Goal: Task Accomplishment & Management: Use online tool/utility

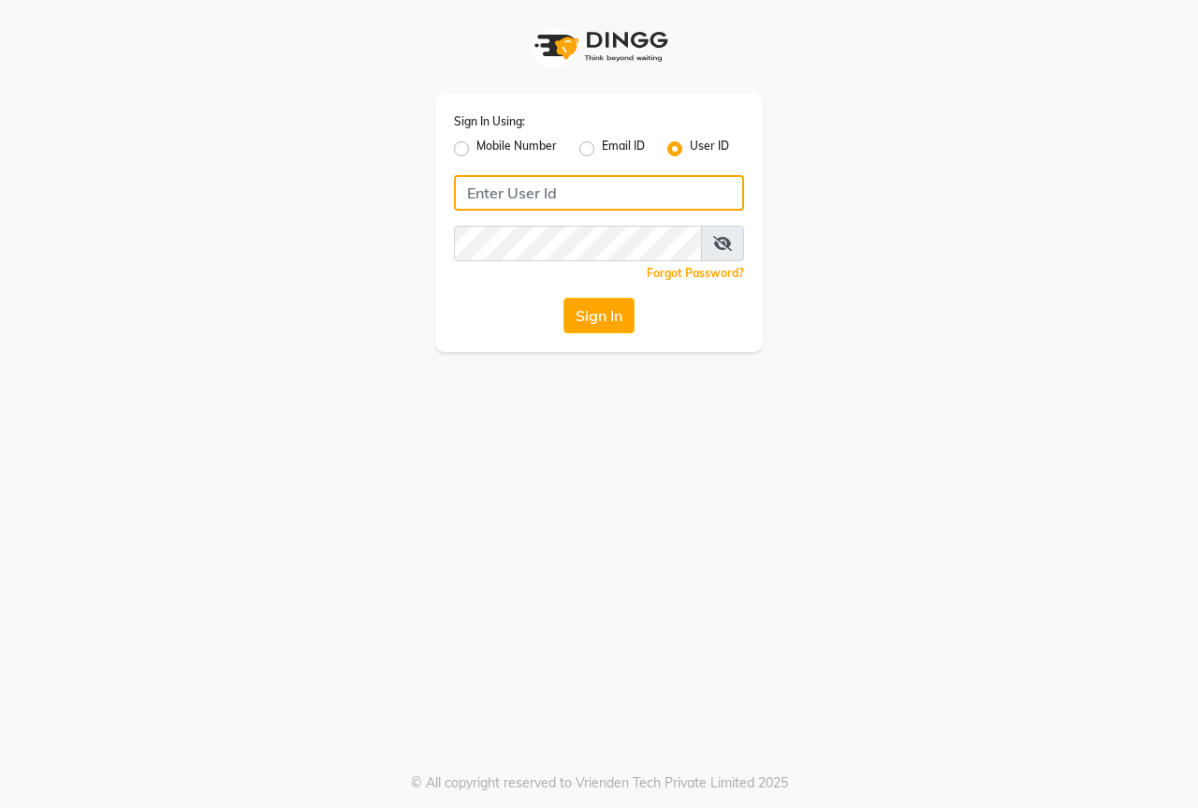
type input "thebestsalon"
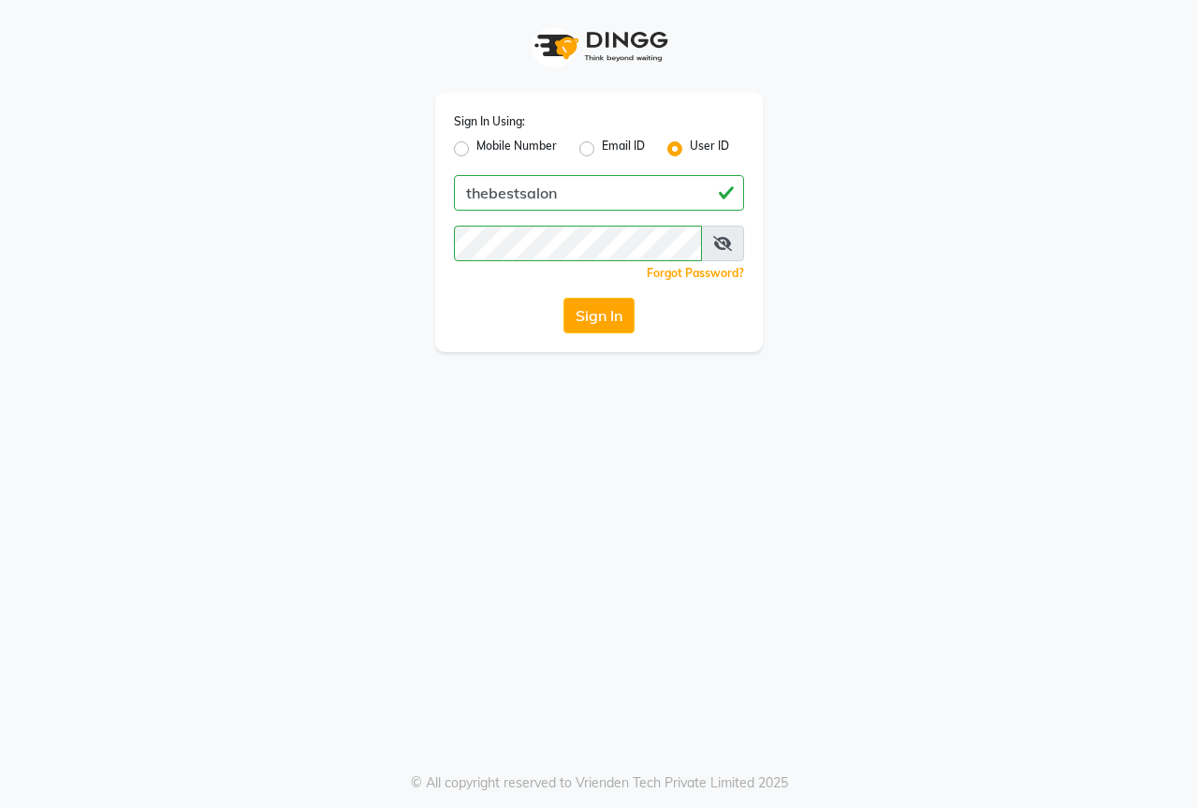
click at [722, 236] on icon at bounding box center [722, 243] width 19 height 15
click at [592, 490] on div "Sign In Using: Mobile Number Email ID User ID thebestsalon Remember me Forgot P…" at bounding box center [599, 404] width 1198 height 808
click at [611, 319] on button "Sign In" at bounding box center [598, 316] width 71 height 36
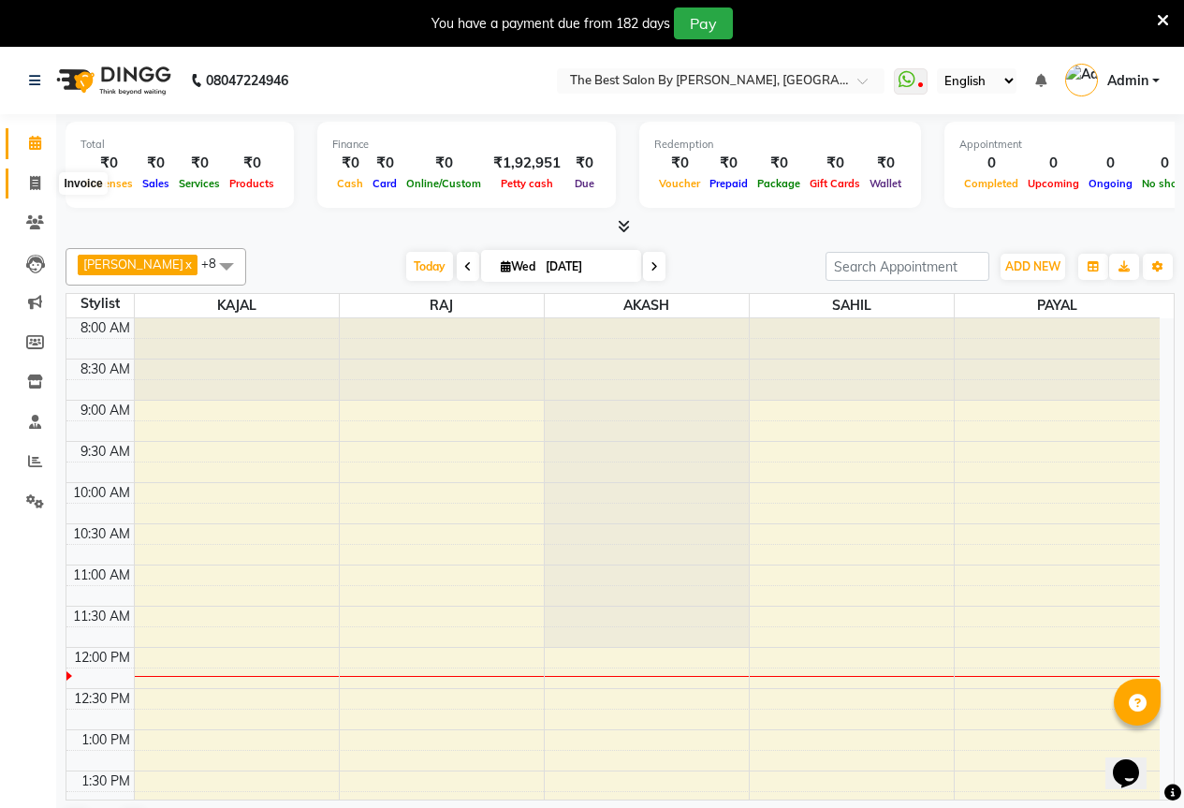
click at [41, 174] on span at bounding box center [35, 184] width 33 height 22
select select "7209"
select select "service"
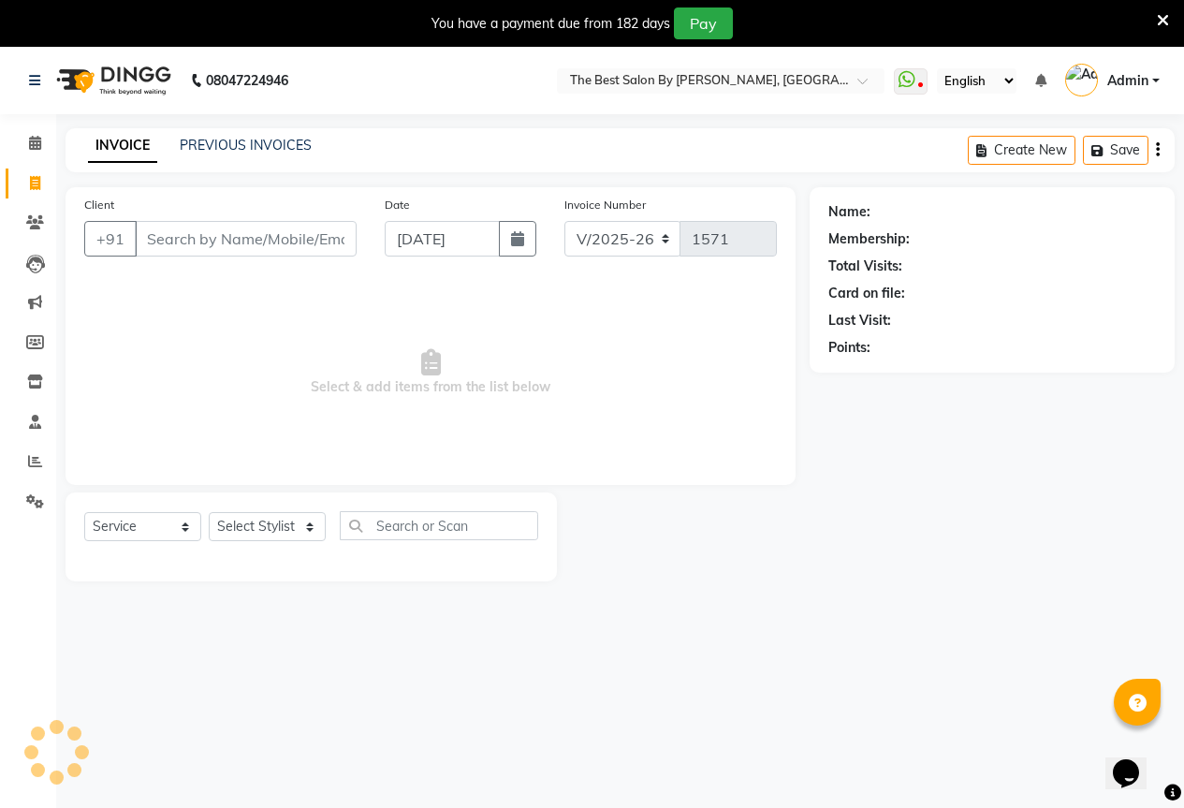
click at [210, 237] on input "Client" at bounding box center [246, 239] width 222 height 36
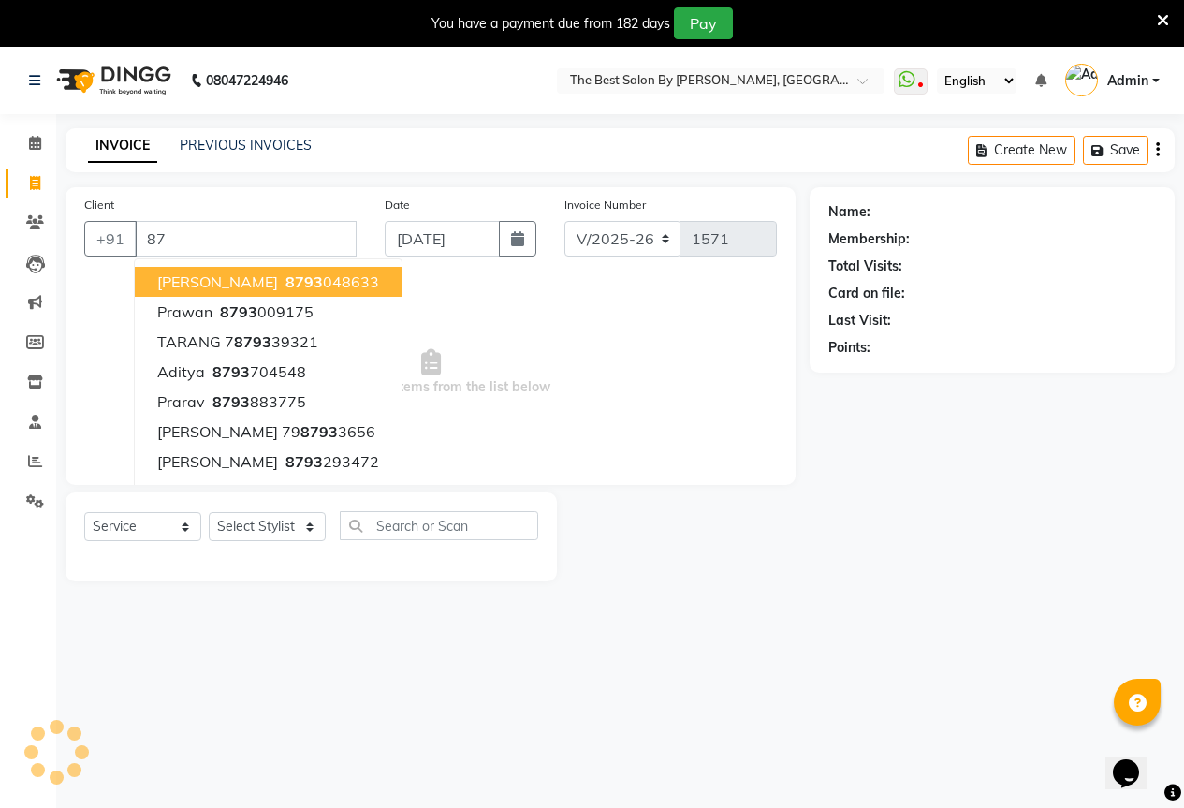
type input "8"
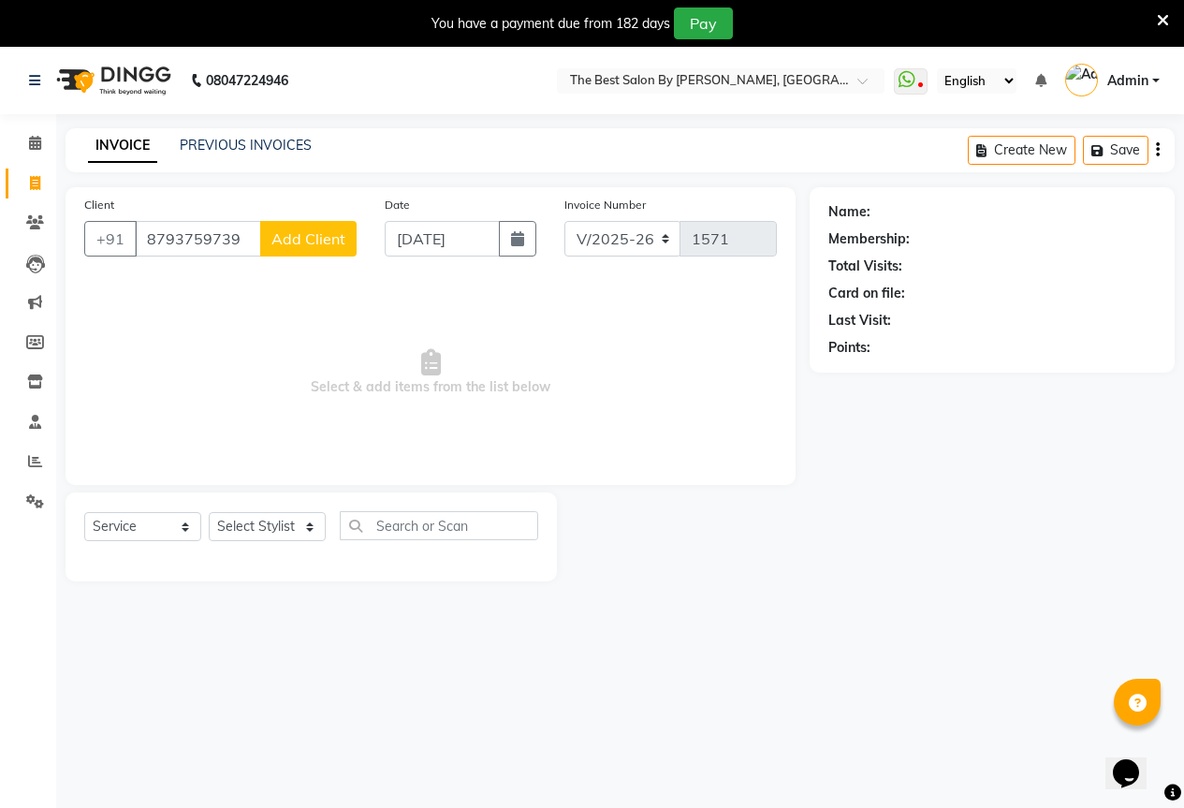
type input "8793759739"
click at [310, 237] on span "Add Client" at bounding box center [308, 238] width 74 height 19
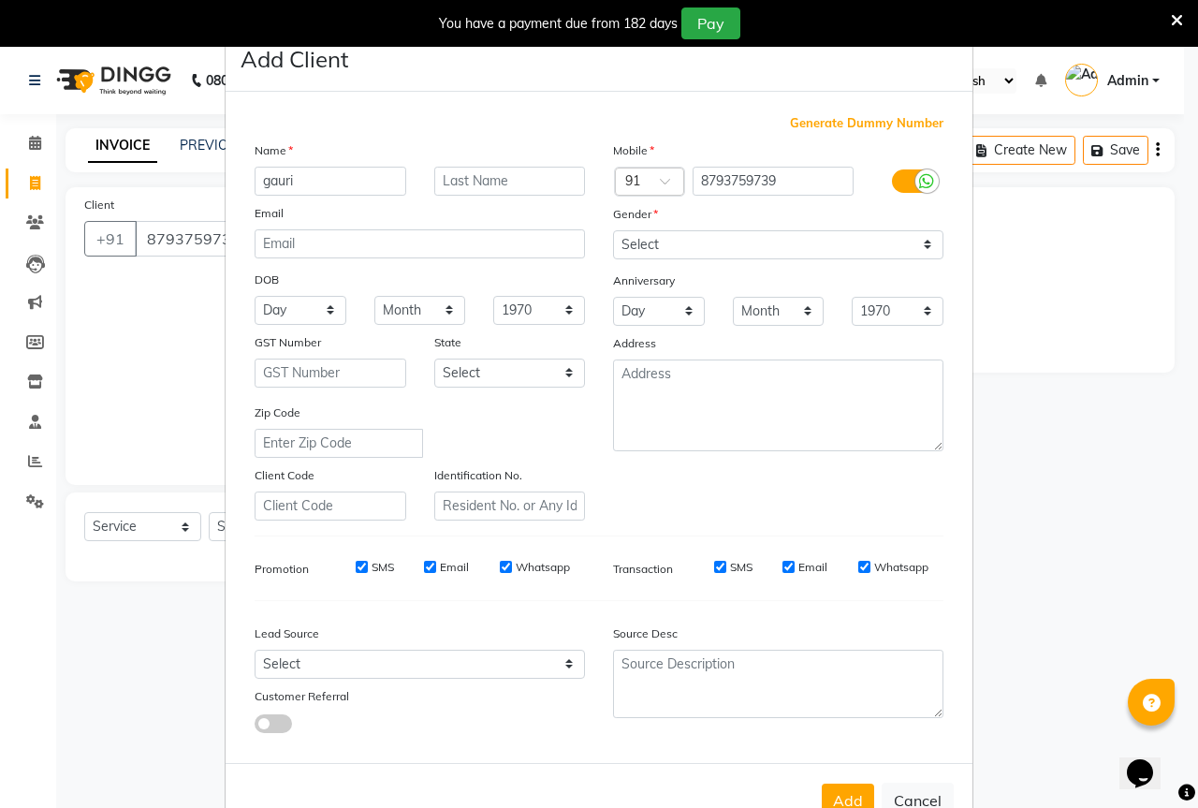
type input "gauri"
click at [806, 253] on select "Select [DEMOGRAPHIC_DATA] [DEMOGRAPHIC_DATA] Other Prefer Not To Say" at bounding box center [778, 244] width 330 height 29
select select "[DEMOGRAPHIC_DATA]"
click at [613, 230] on select "Select [DEMOGRAPHIC_DATA] [DEMOGRAPHIC_DATA] Other Prefer Not To Say" at bounding box center [778, 244] width 330 height 29
click at [847, 790] on button "Add" at bounding box center [848, 800] width 52 height 34
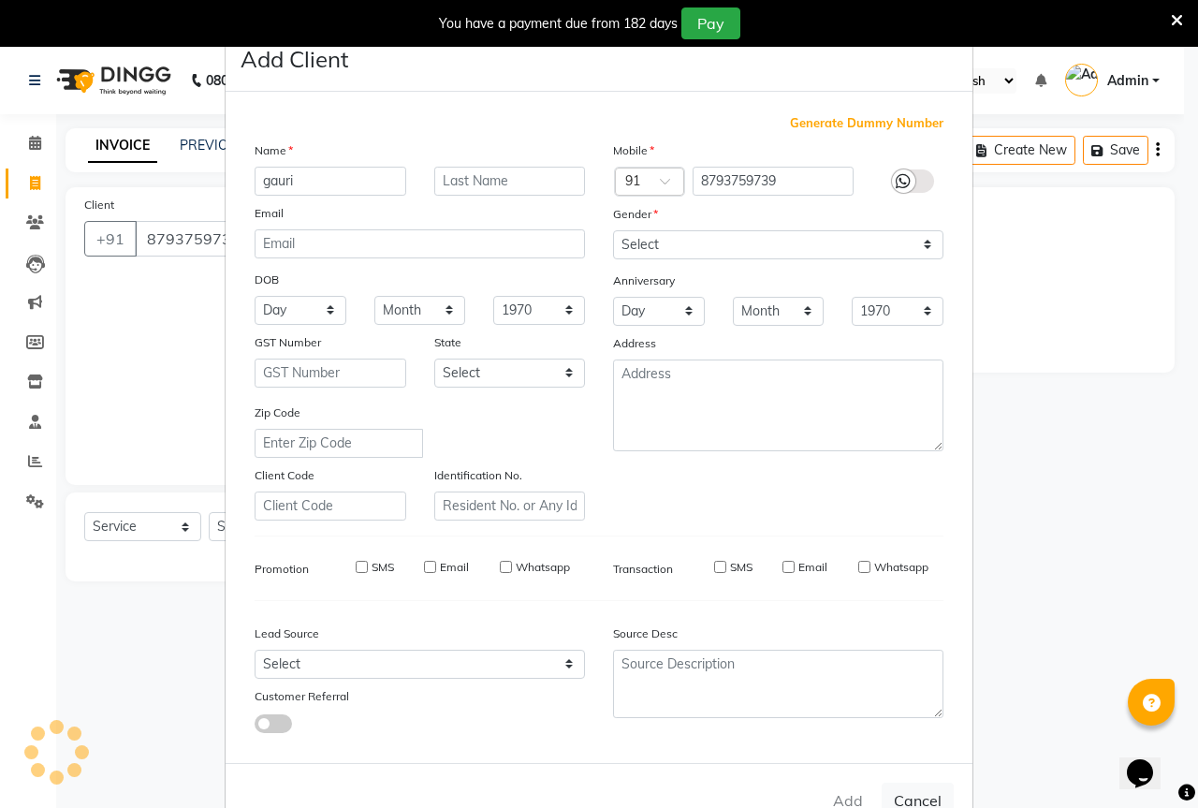
select select
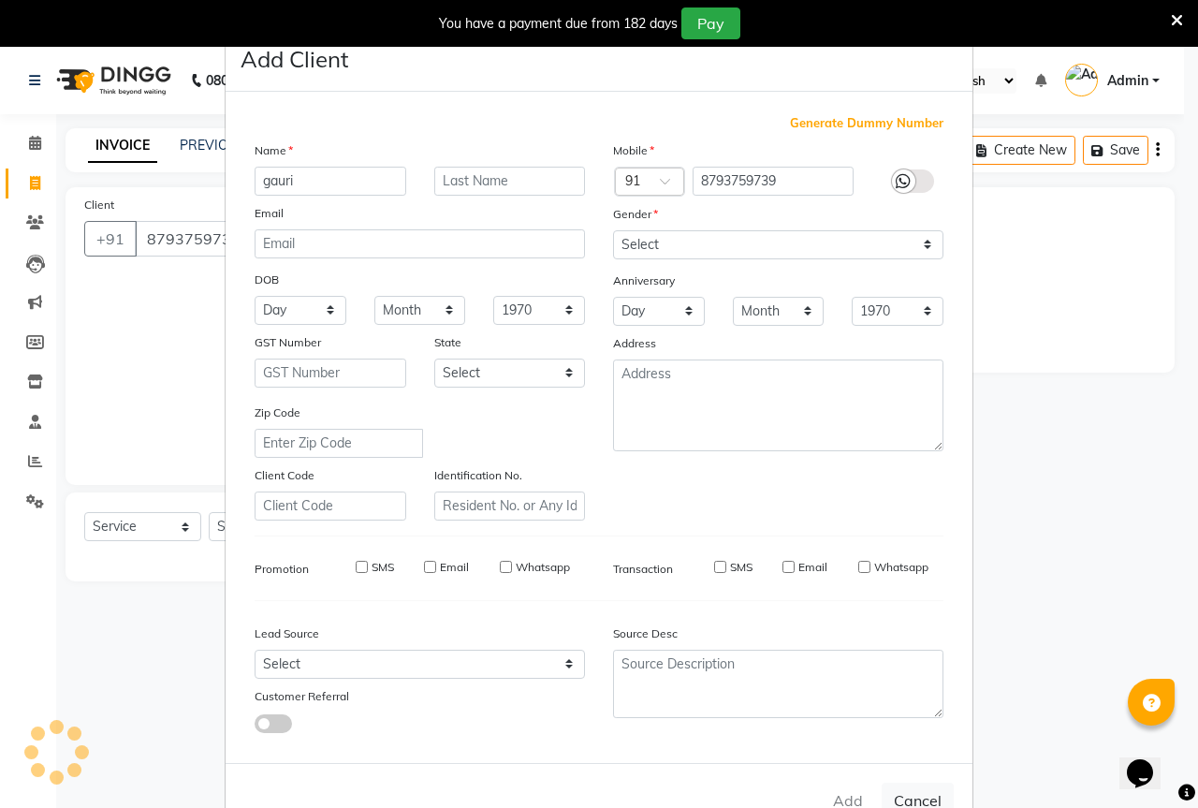
select select
checkbox input "false"
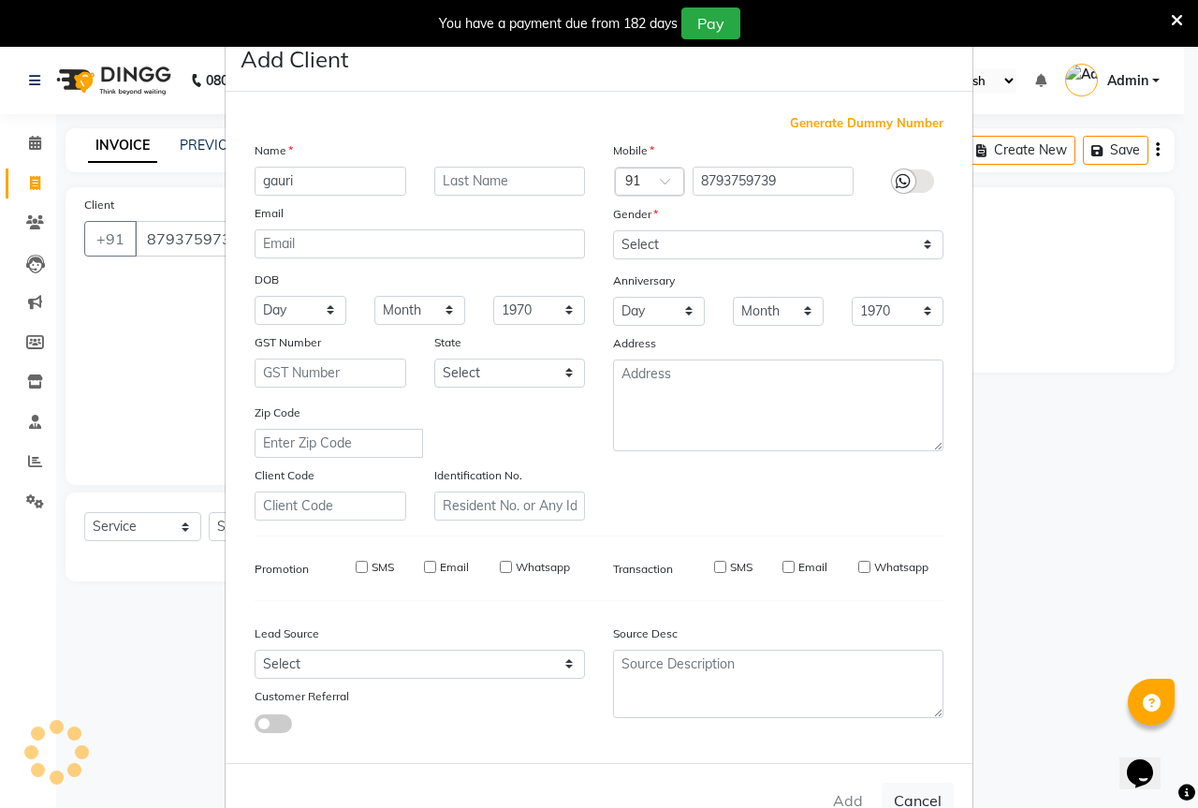
checkbox input "false"
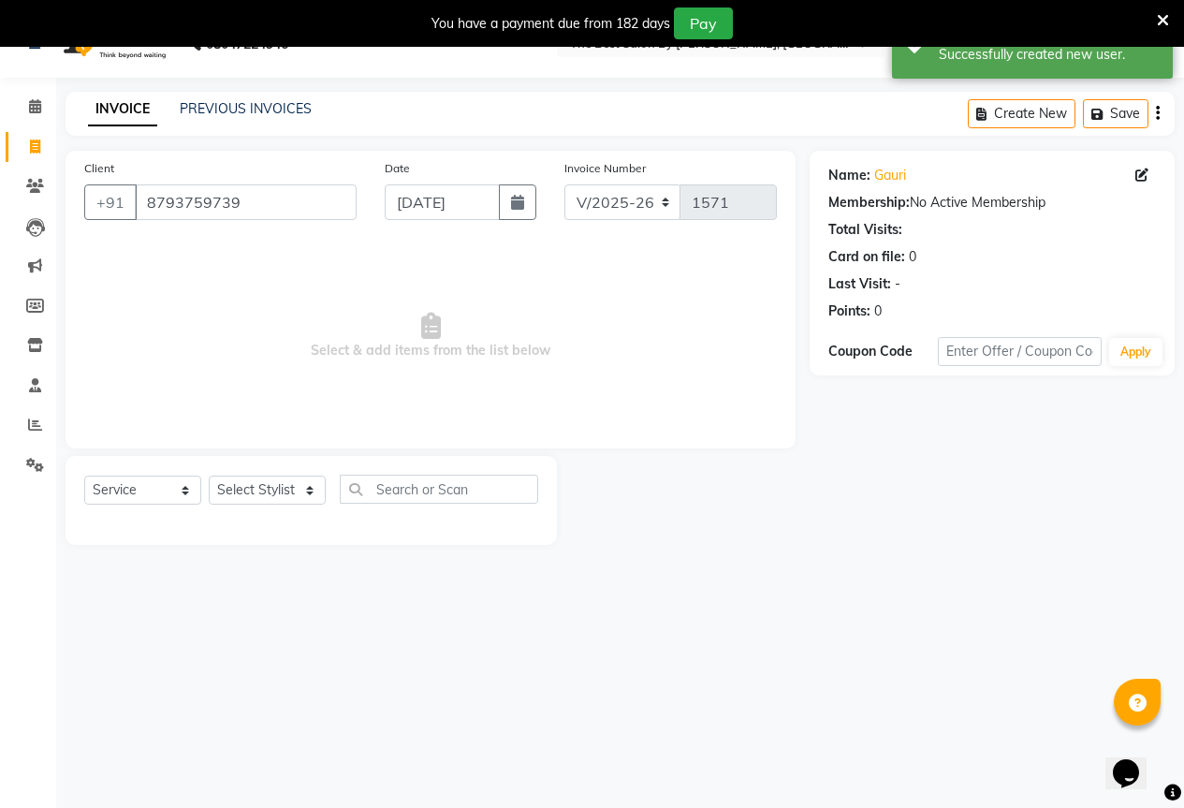
scroll to position [47, 0]
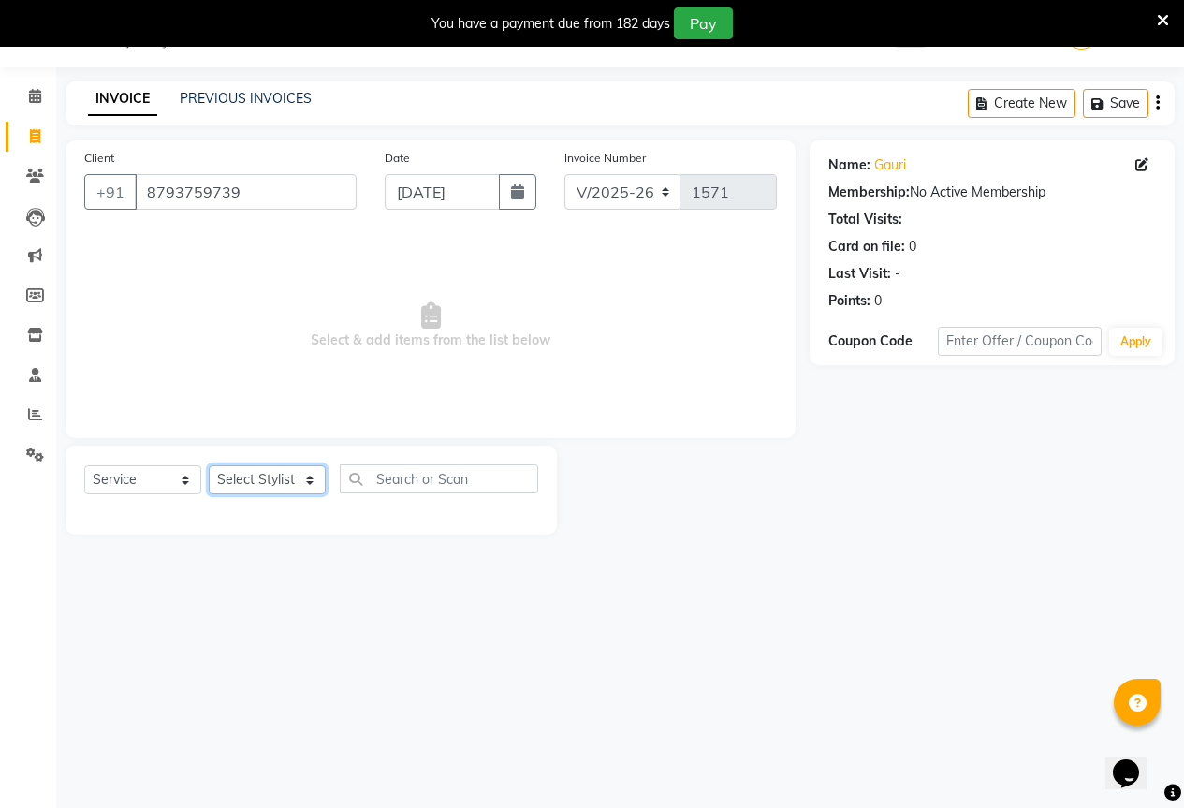
click at [250, 467] on select "Select Stylist AKASH KAJAL [PERSON_NAME] [PERSON_NAME] [PERSON_NAME]" at bounding box center [267, 479] width 117 height 29
select select "70744"
click at [209, 465] on select "Select Stylist AKASH KAJAL [PERSON_NAME] [PERSON_NAME] [PERSON_NAME]" at bounding box center [267, 479] width 117 height 29
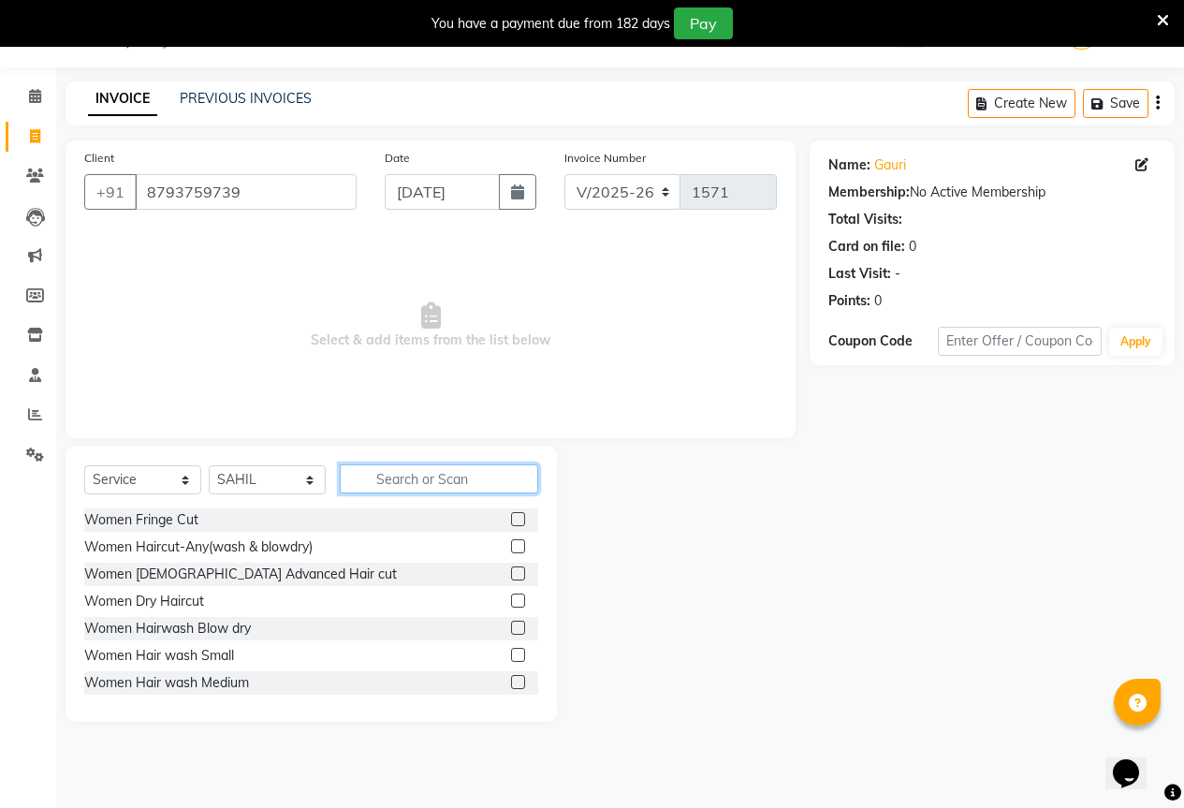
drag, startPoint x: 404, startPoint y: 488, endPoint x: 431, endPoint y: 483, distance: 27.5
click at [431, 483] on input "text" at bounding box center [439, 478] width 198 height 29
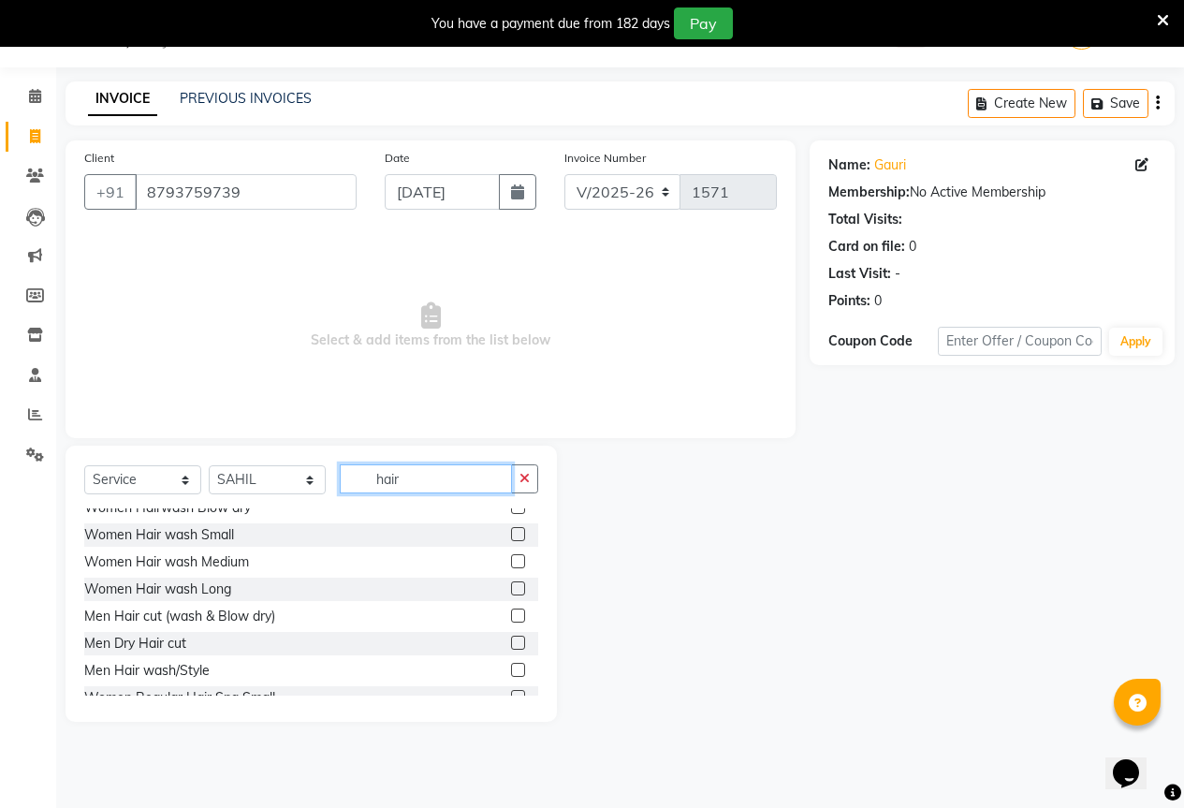
scroll to position [0, 0]
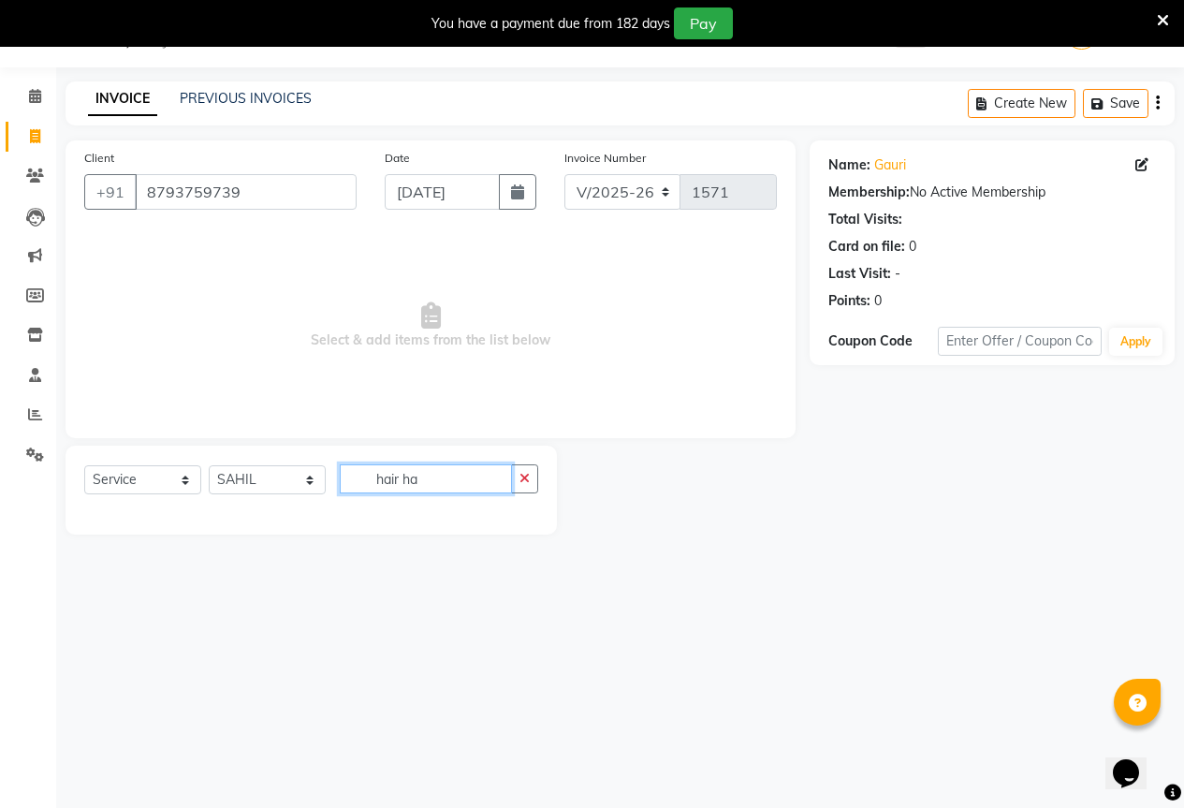
type input "hair ha"
click at [275, 491] on select "Select Stylist AKASH KAJAL [PERSON_NAME] [PERSON_NAME] [PERSON_NAME]" at bounding box center [267, 479] width 117 height 29
select select "61553"
click at [209, 465] on select "Select Stylist AKASH KAJAL [PERSON_NAME] [PERSON_NAME] [PERSON_NAME]" at bounding box center [267, 479] width 117 height 29
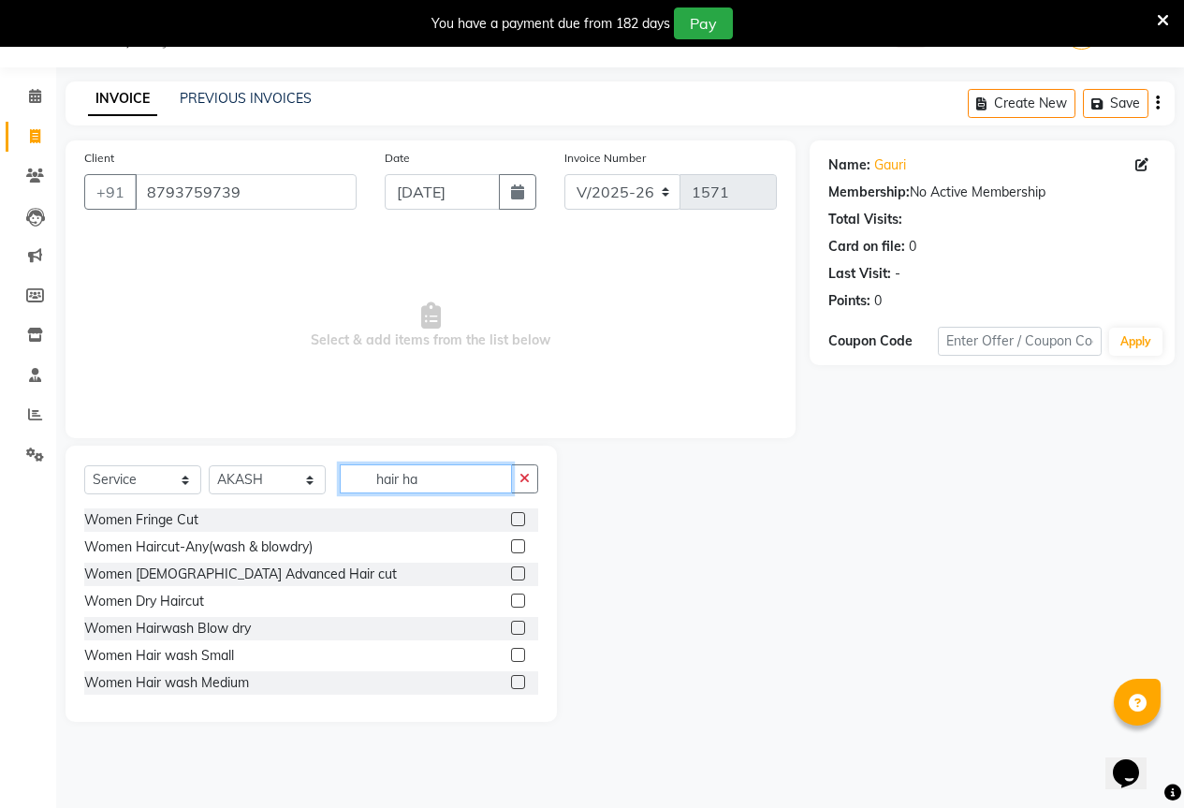
drag, startPoint x: 466, startPoint y: 468, endPoint x: 501, endPoint y: 462, distance: 35.1
click at [483, 467] on input "hair ha" at bounding box center [426, 478] width 172 height 29
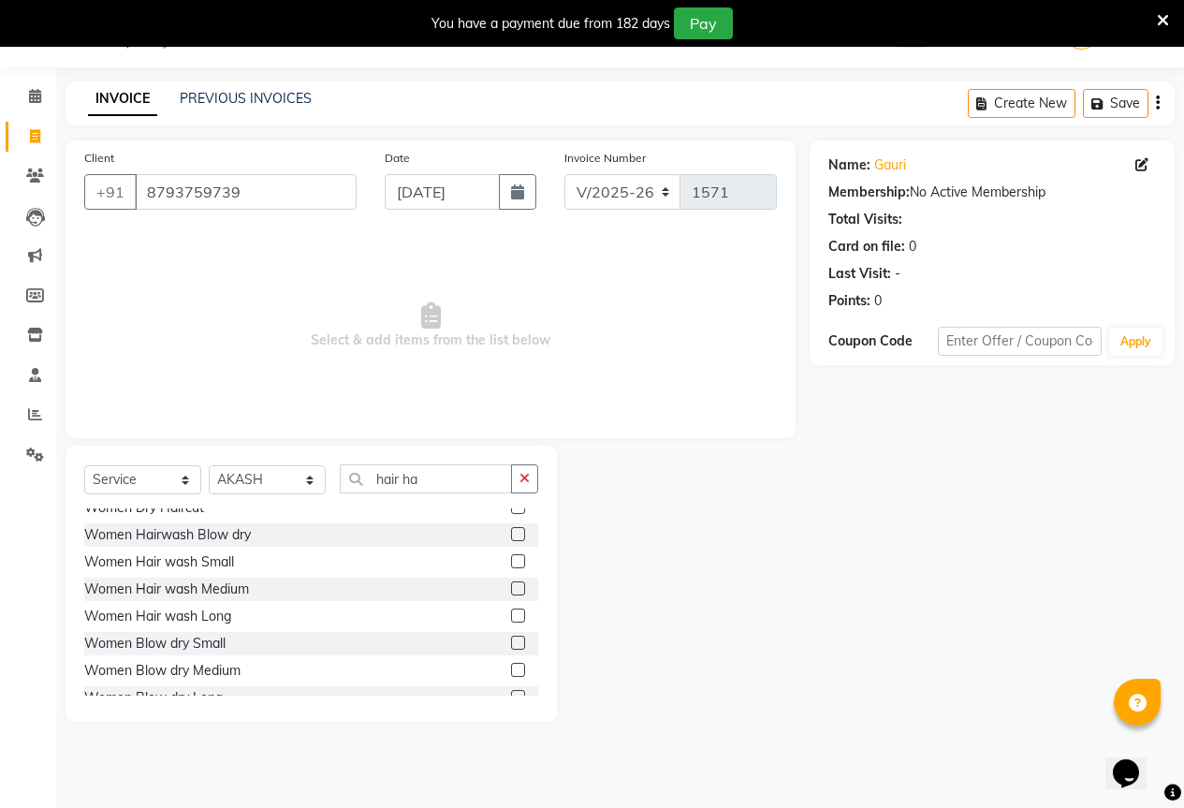
click at [511, 557] on label at bounding box center [518, 561] width 14 height 14
click at [511, 557] on input "checkbox" at bounding box center [517, 562] width 12 height 12
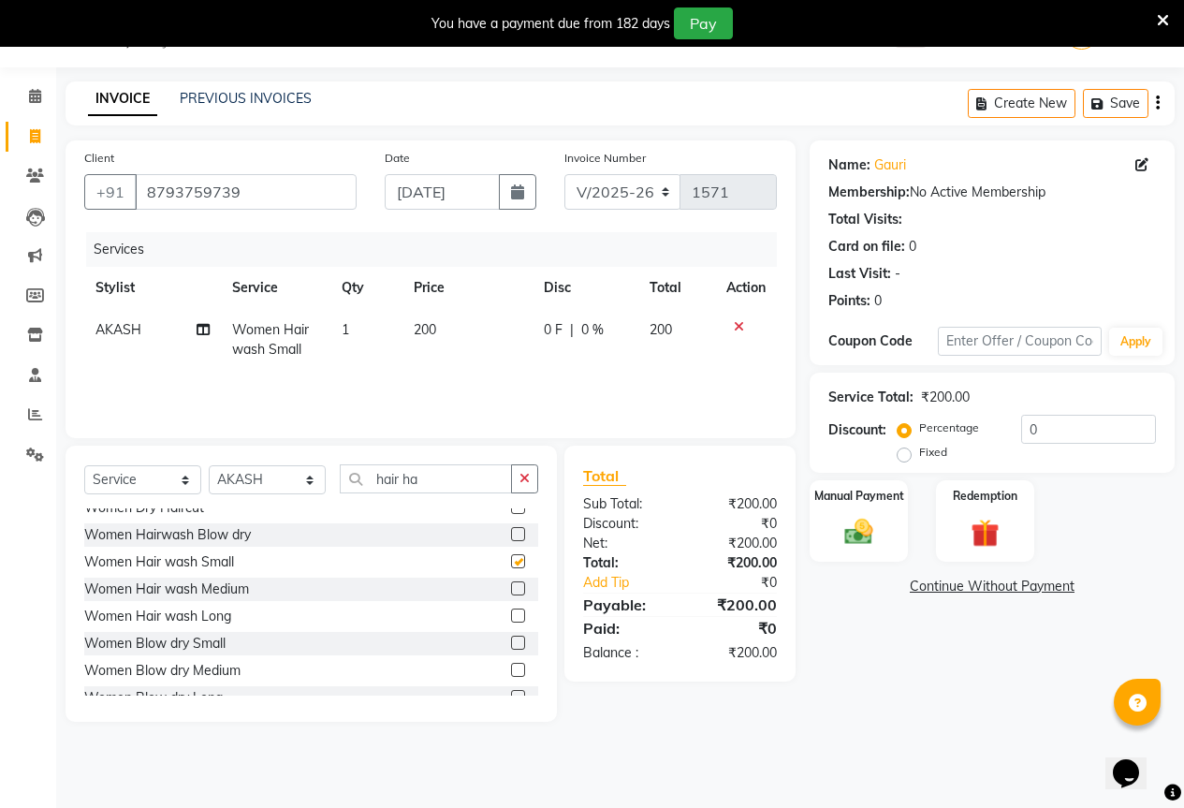
checkbox input "false"
click at [511, 519] on div at bounding box center [517, 510] width 12 height 20
click at [511, 533] on label at bounding box center [518, 534] width 14 height 14
click at [511, 533] on input "checkbox" at bounding box center [517, 535] width 12 height 12
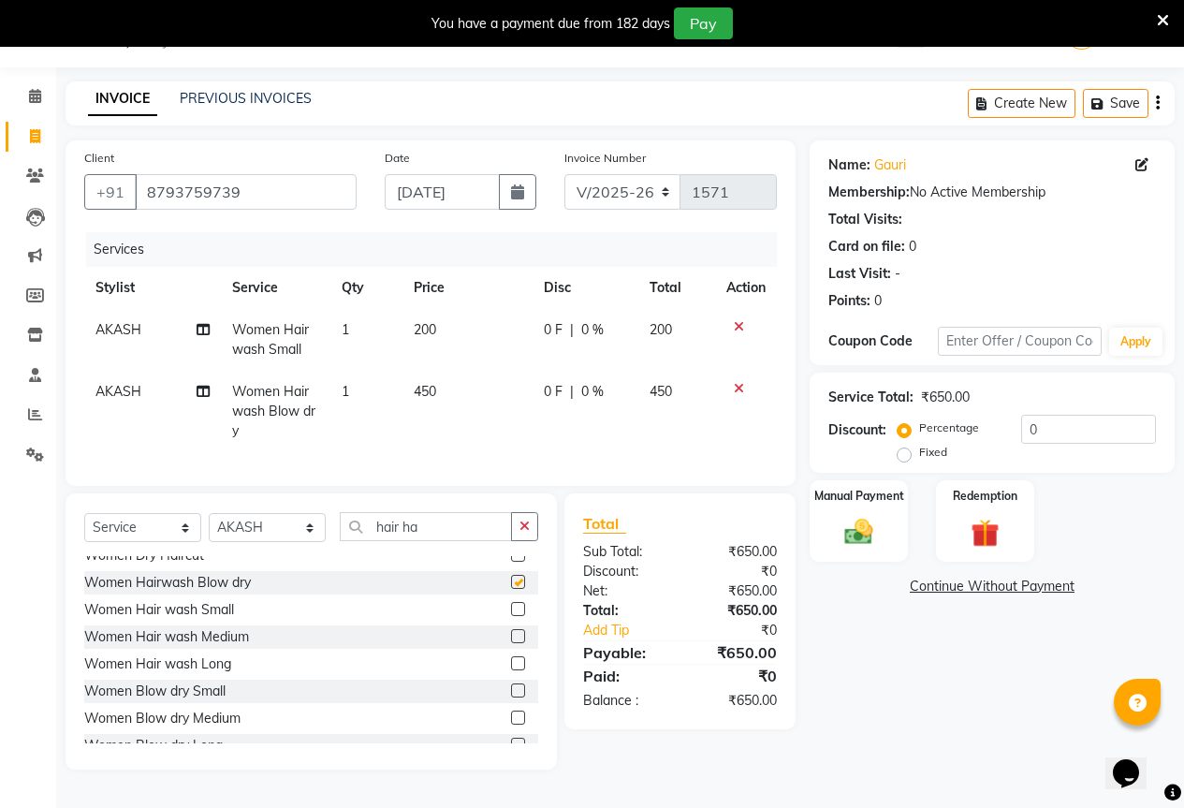
checkbox input "false"
click at [735, 321] on icon at bounding box center [739, 326] width 10 height 13
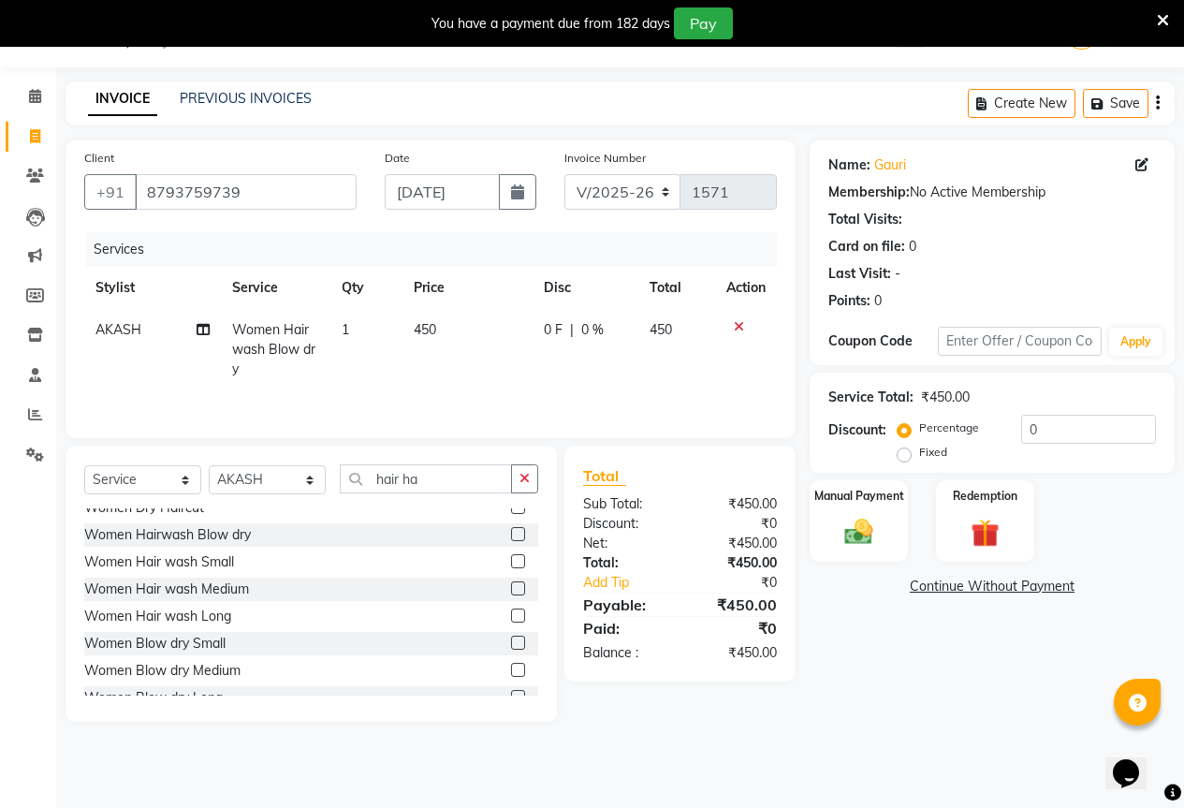
click at [919, 455] on label "Fixed" at bounding box center [933, 452] width 28 height 17
click at [905, 455] on input "Fixed" at bounding box center [907, 451] width 13 height 13
radio input "true"
click at [1097, 416] on input "0" at bounding box center [1088, 429] width 135 height 29
type input "2"
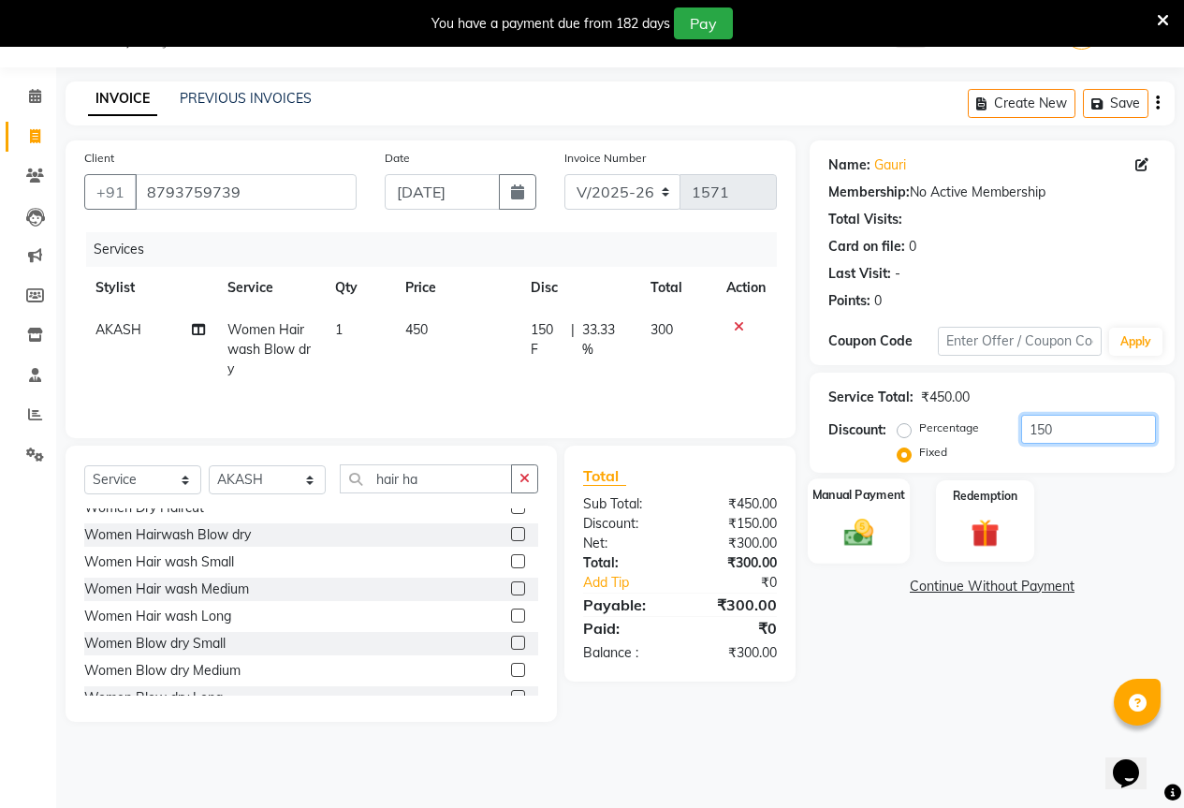
type input "150"
click at [858, 524] on img at bounding box center [859, 532] width 48 height 34
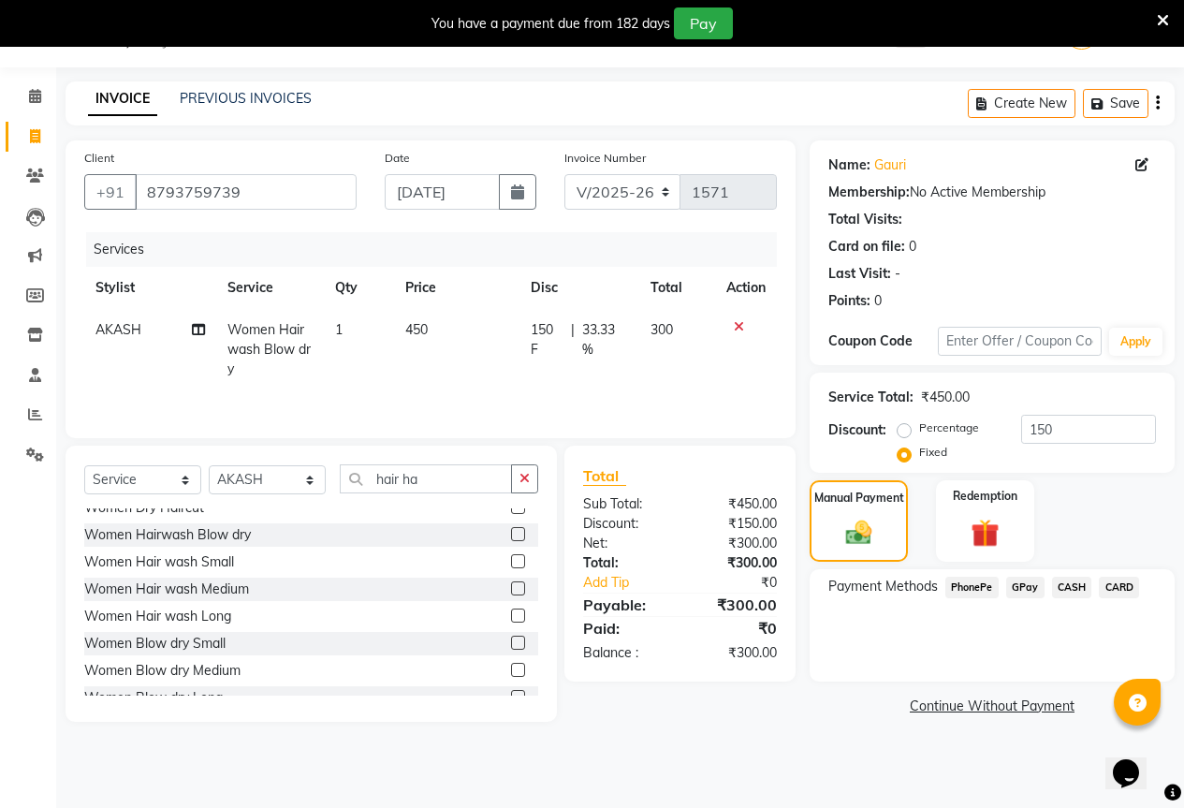
click at [1024, 588] on span "GPay" at bounding box center [1025, 588] width 38 height 22
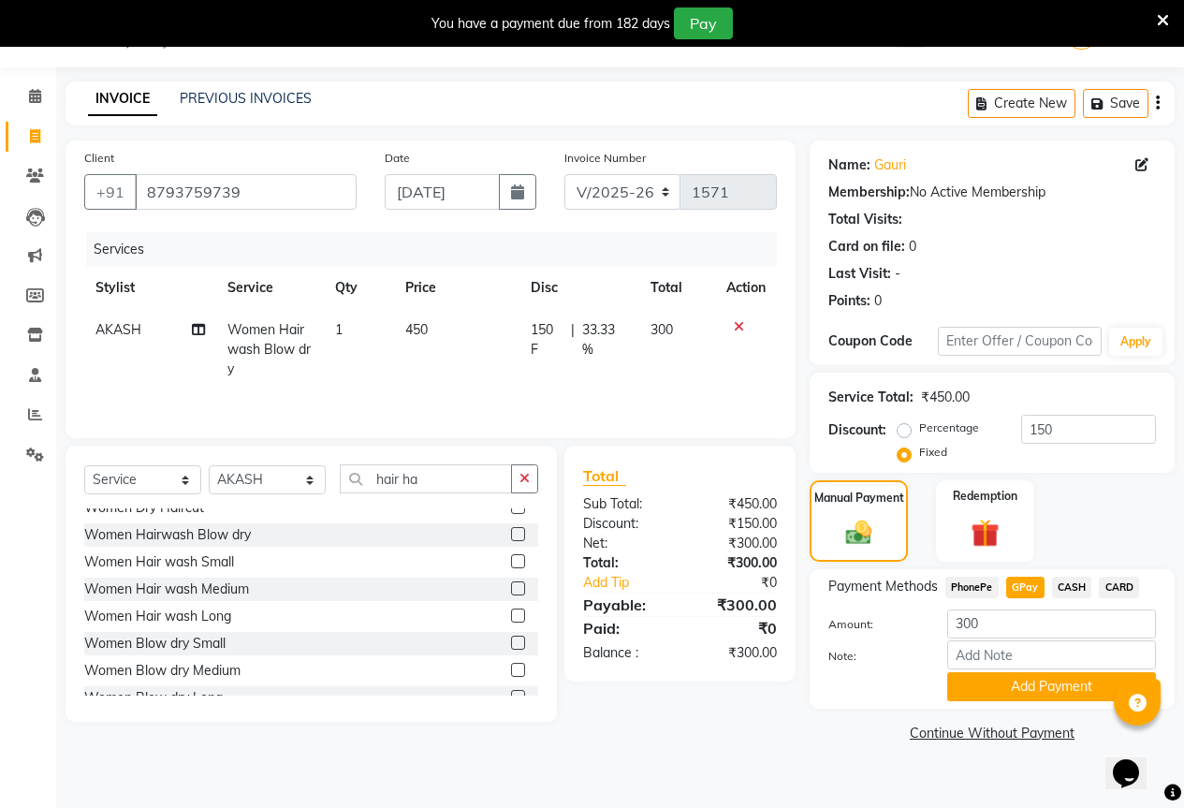
click at [1071, 582] on span "CASH" at bounding box center [1072, 588] width 40 height 22
click at [1069, 689] on button "Add Payment" at bounding box center [1051, 686] width 209 height 29
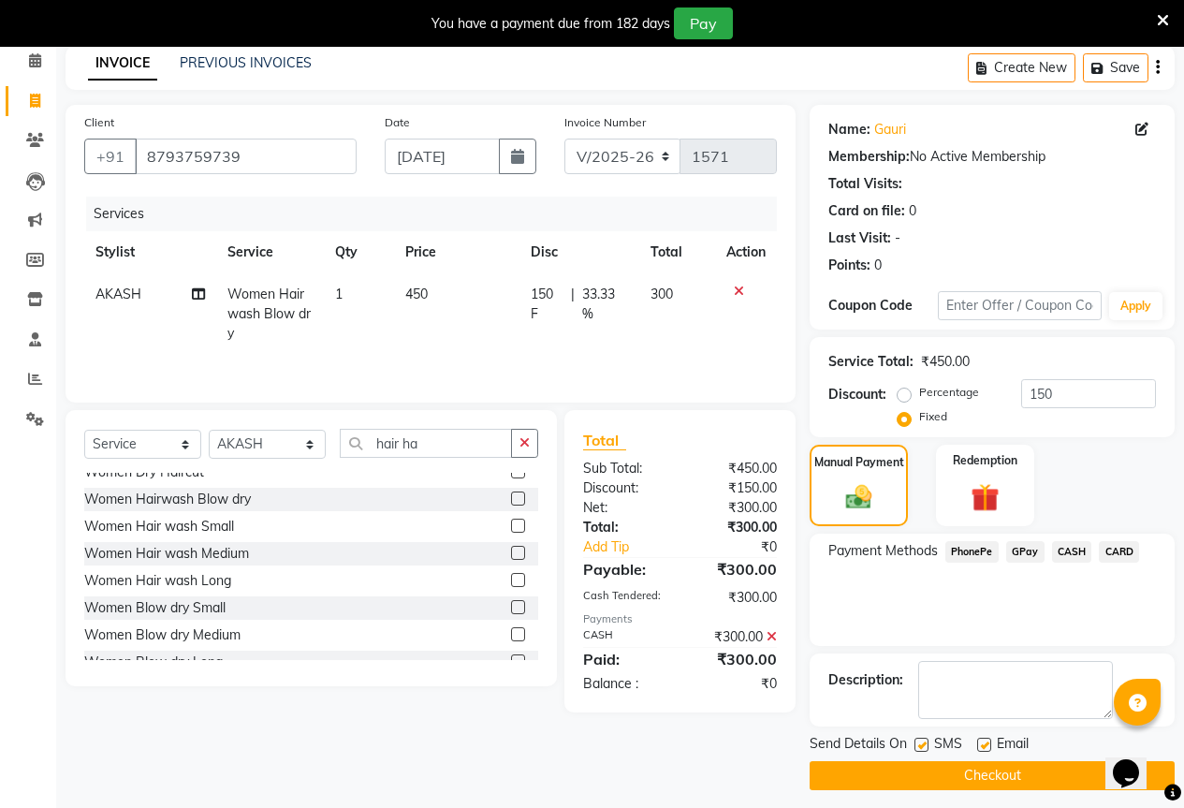
scroll to position [93, 0]
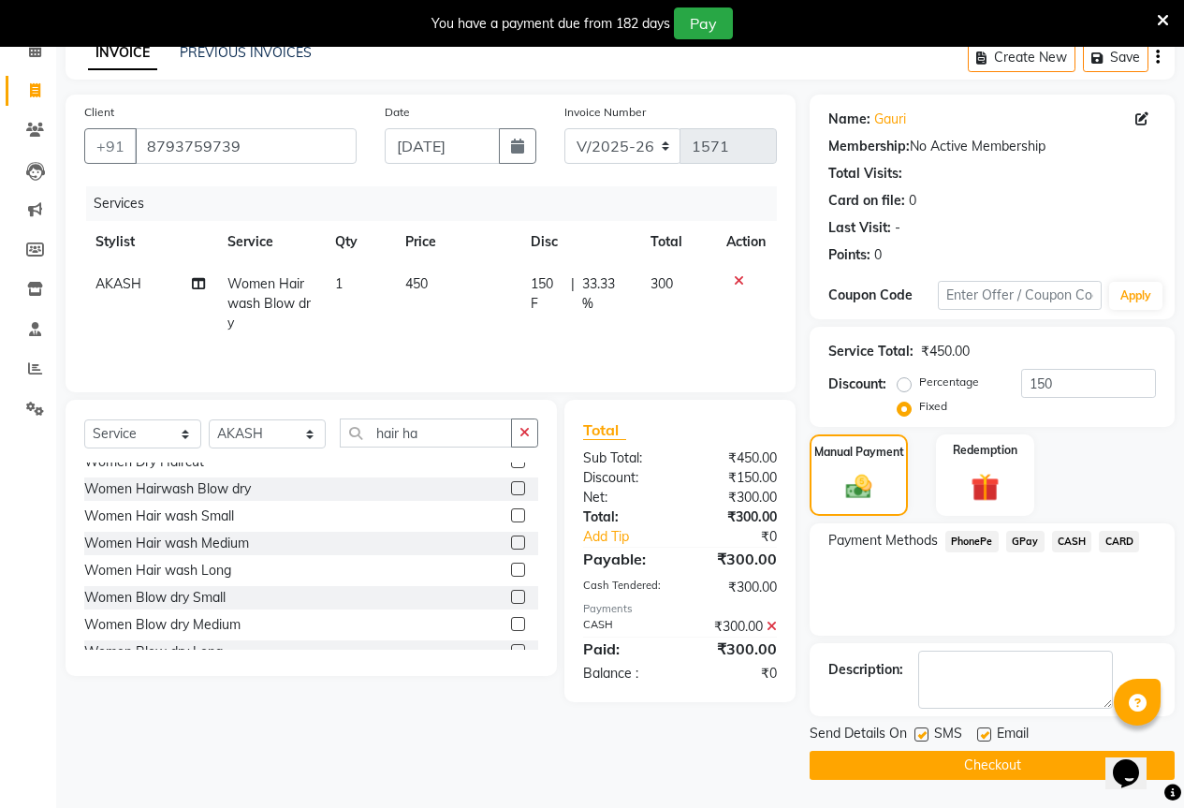
drag, startPoint x: 1058, startPoint y: 746, endPoint x: 1062, endPoint y: 777, distance: 31.2
click at [1059, 747] on div "Send Details On SMS Email Checkout" at bounding box center [992, 751] width 365 height 56
click at [1062, 777] on button "Checkout" at bounding box center [992, 765] width 365 height 29
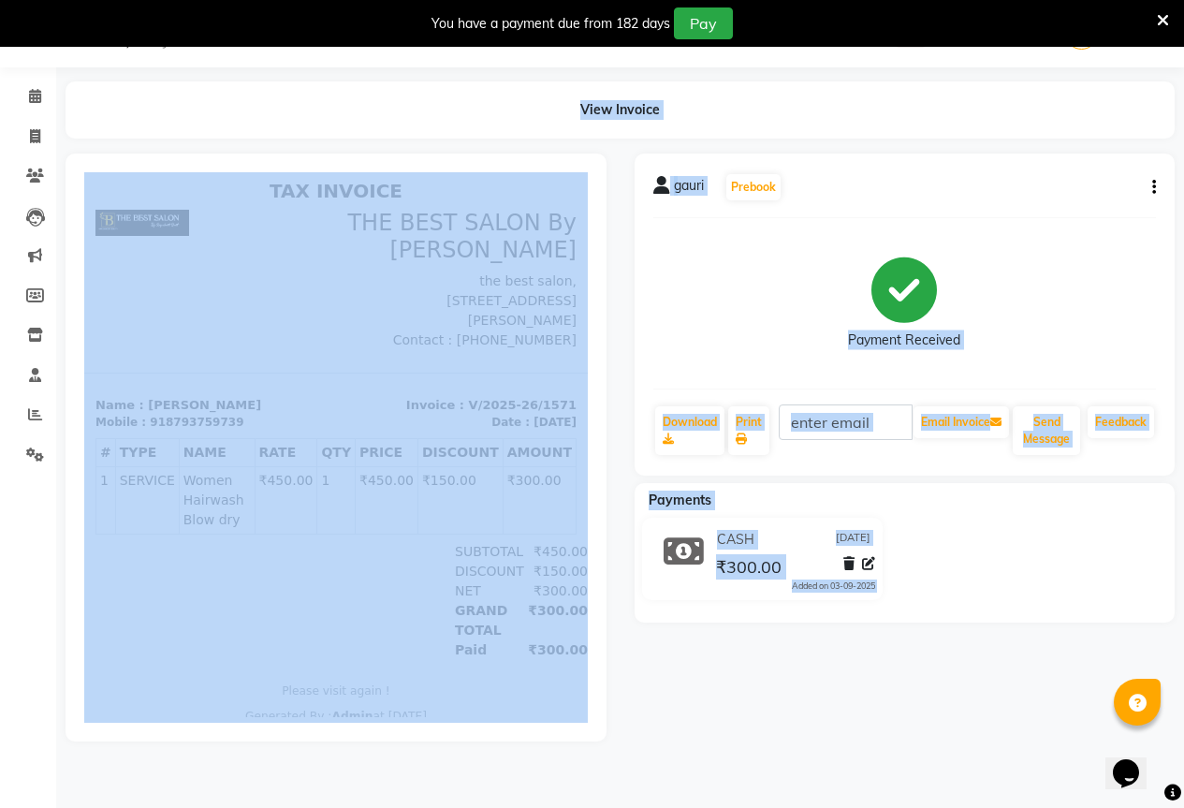
click at [901, 226] on div "gauri Prebook Payment Received Download Print Email Invoice Send Message Feedba…" at bounding box center [905, 314] width 541 height 322
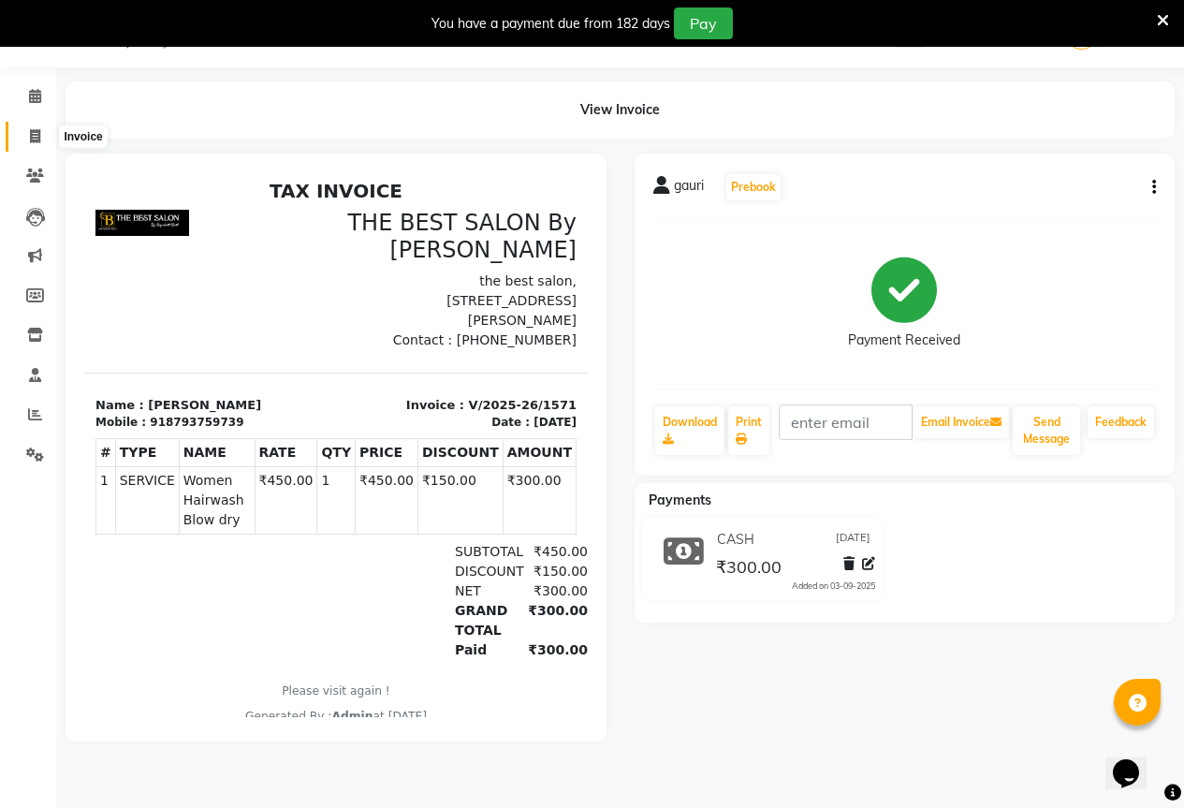
click at [35, 142] on icon at bounding box center [35, 136] width 10 height 14
select select "service"
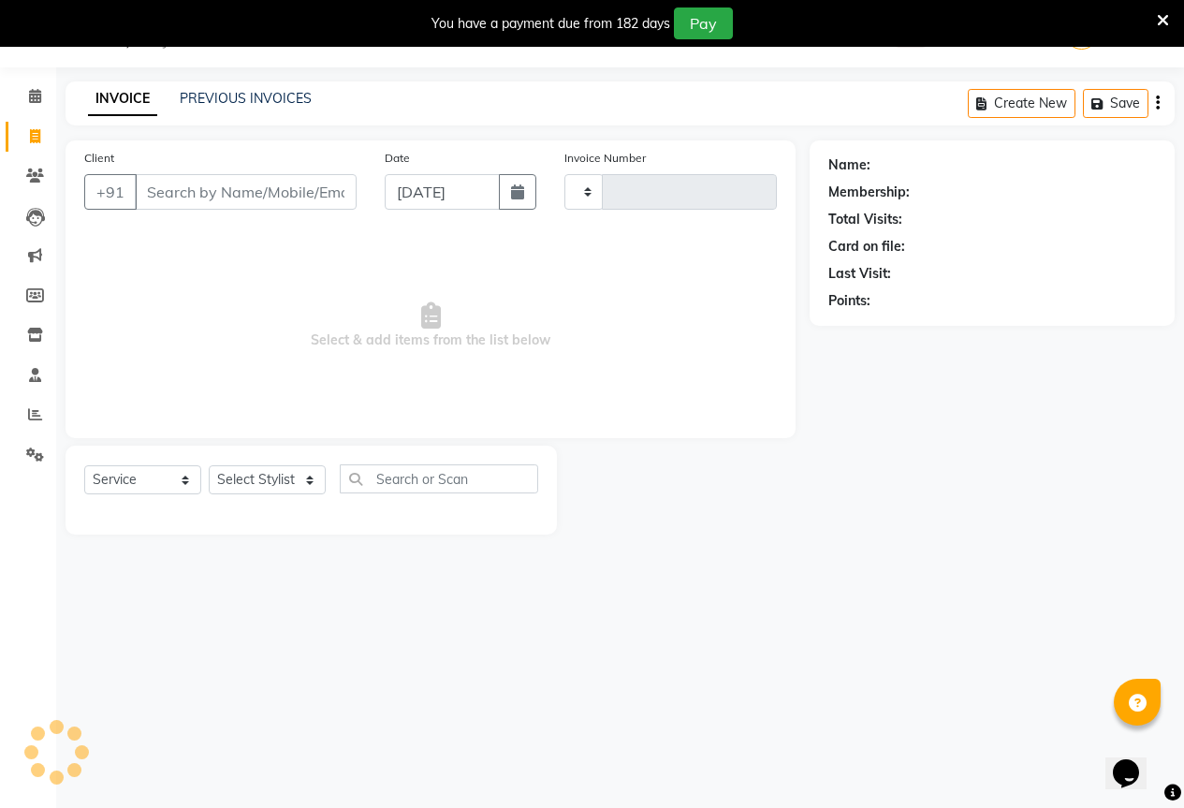
type input "1572"
select select "7209"
click at [270, 95] on link "PREVIOUS INVOICES" at bounding box center [246, 98] width 132 height 17
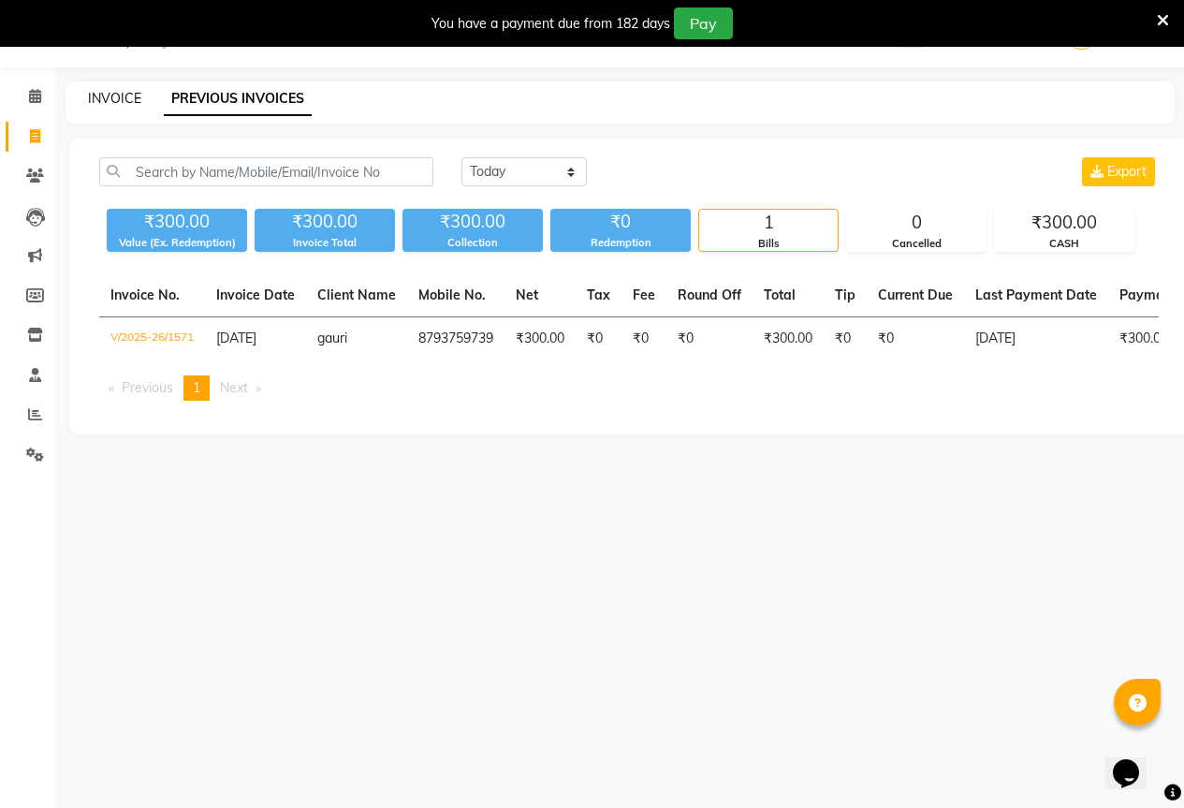
click at [118, 99] on link "INVOICE" at bounding box center [114, 98] width 53 height 17
select select "service"
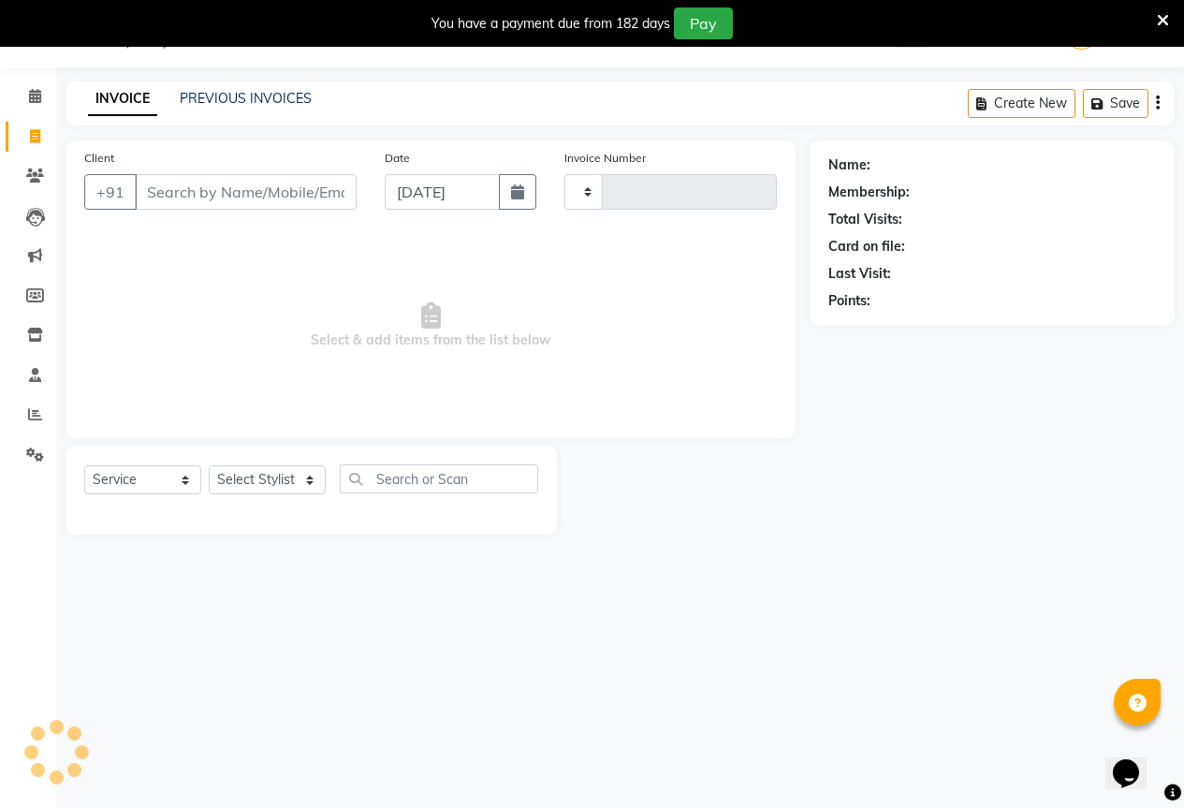
type input "1572"
select select "7209"
click at [220, 183] on input "Client" at bounding box center [246, 192] width 222 height 36
click at [208, 181] on input "Client" at bounding box center [246, 192] width 222 height 36
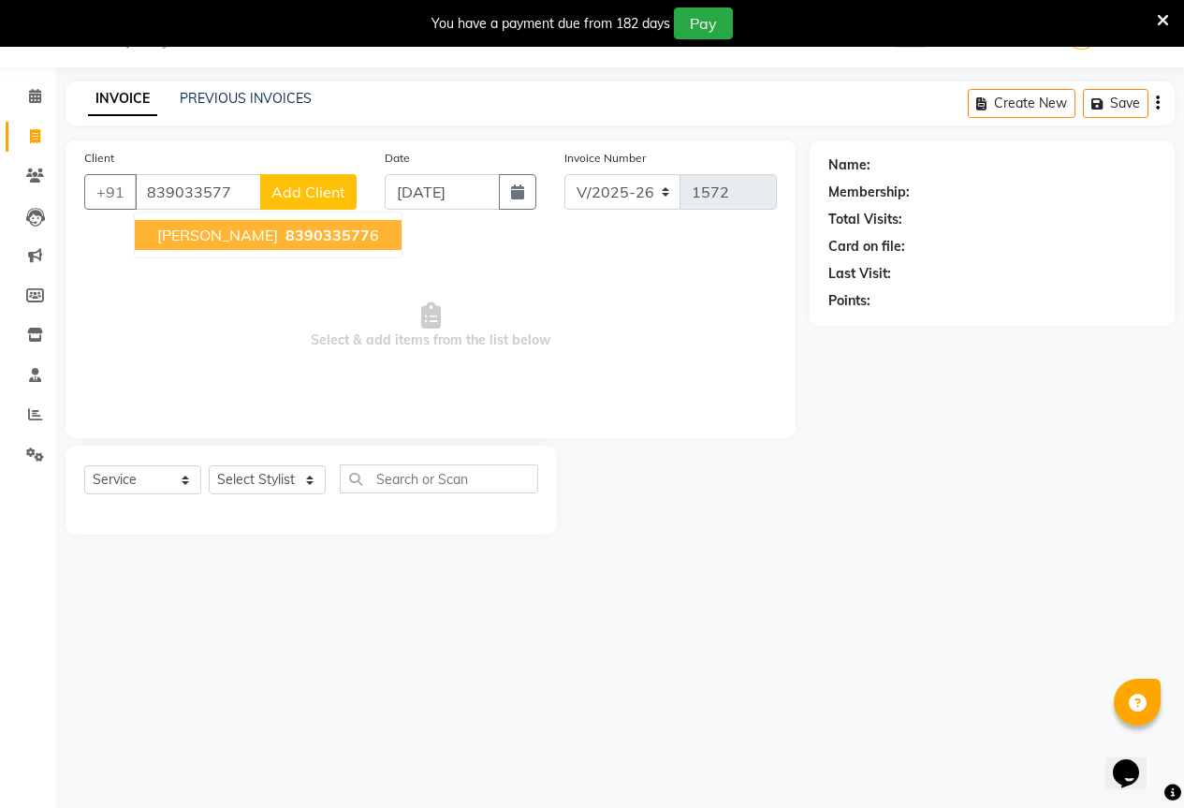
click at [313, 223] on button "[PERSON_NAME] 839033577 6" at bounding box center [268, 235] width 267 height 30
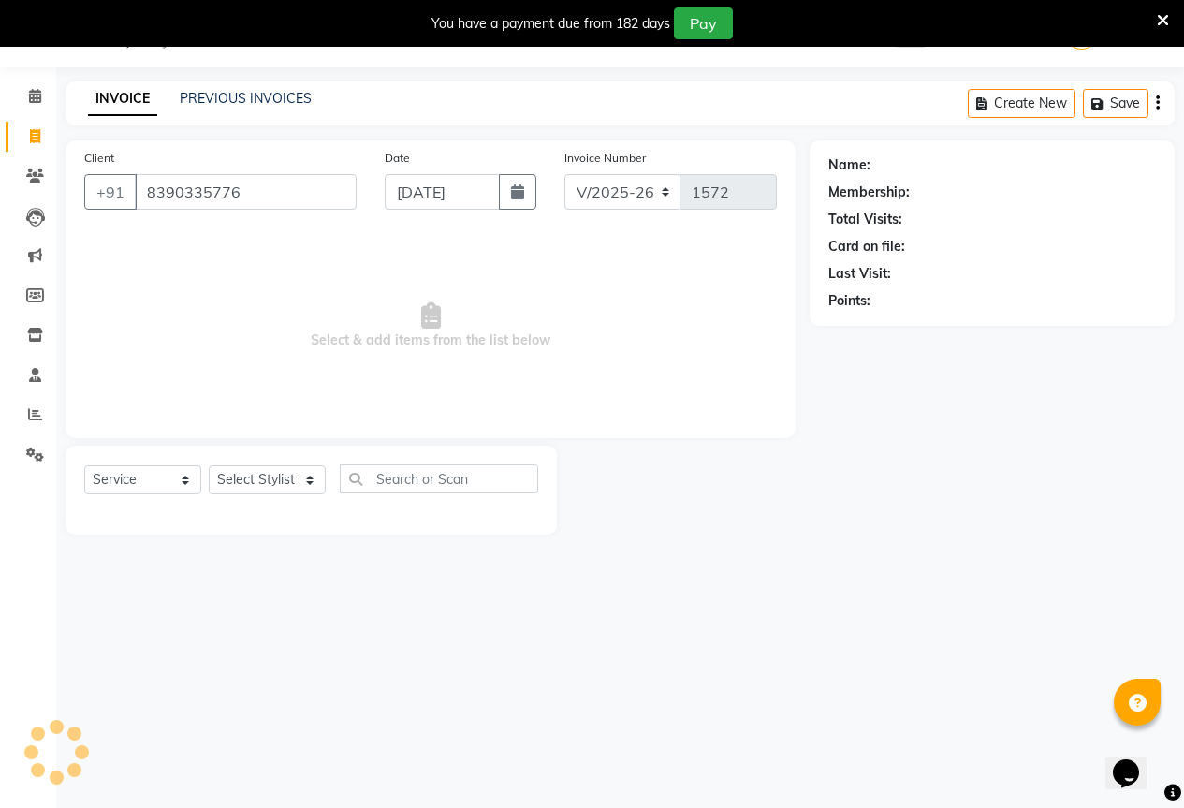
type input "8390335776"
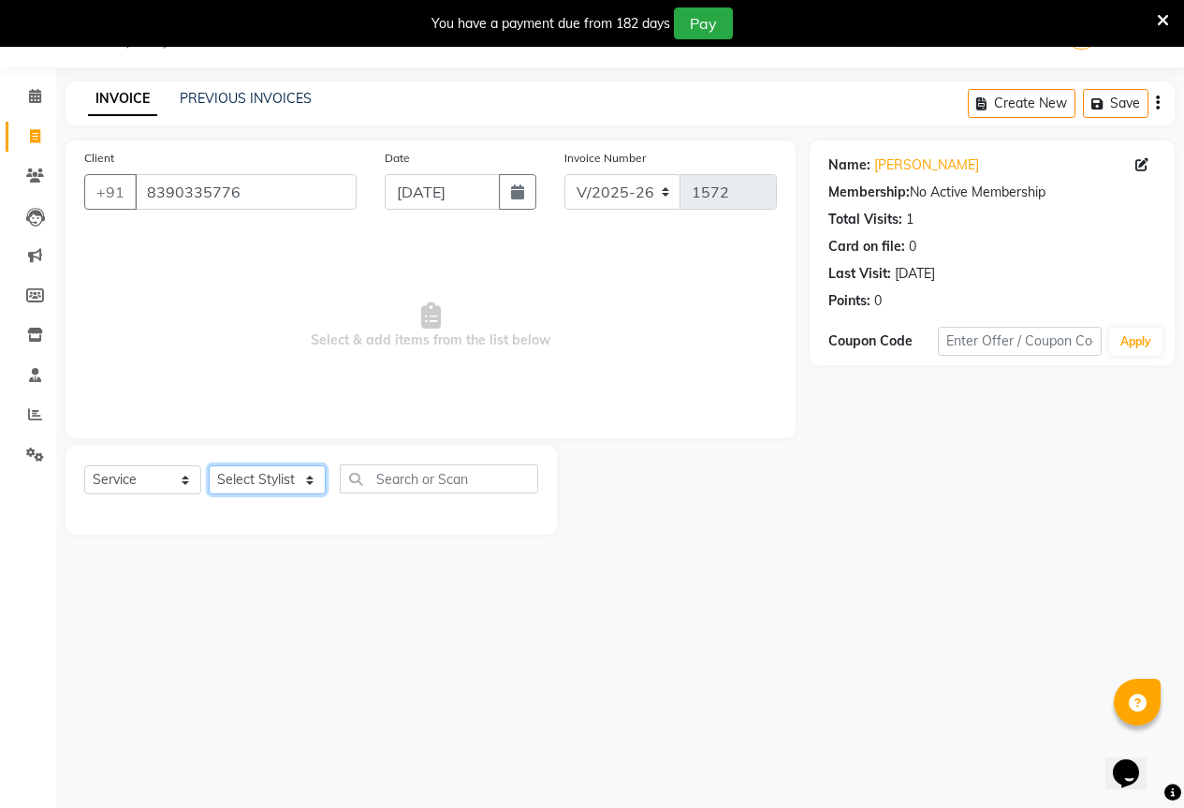
drag, startPoint x: 281, startPoint y: 482, endPoint x: 272, endPoint y: 492, distance: 13.3
click at [276, 487] on select "Select Stylist AKASH KAJAL [PERSON_NAME] [PERSON_NAME] [PERSON_NAME]" at bounding box center [267, 479] width 117 height 29
select select "61553"
click at [209, 465] on select "Select Stylist AKASH KAJAL [PERSON_NAME] [PERSON_NAME] [PERSON_NAME]" at bounding box center [267, 479] width 117 height 29
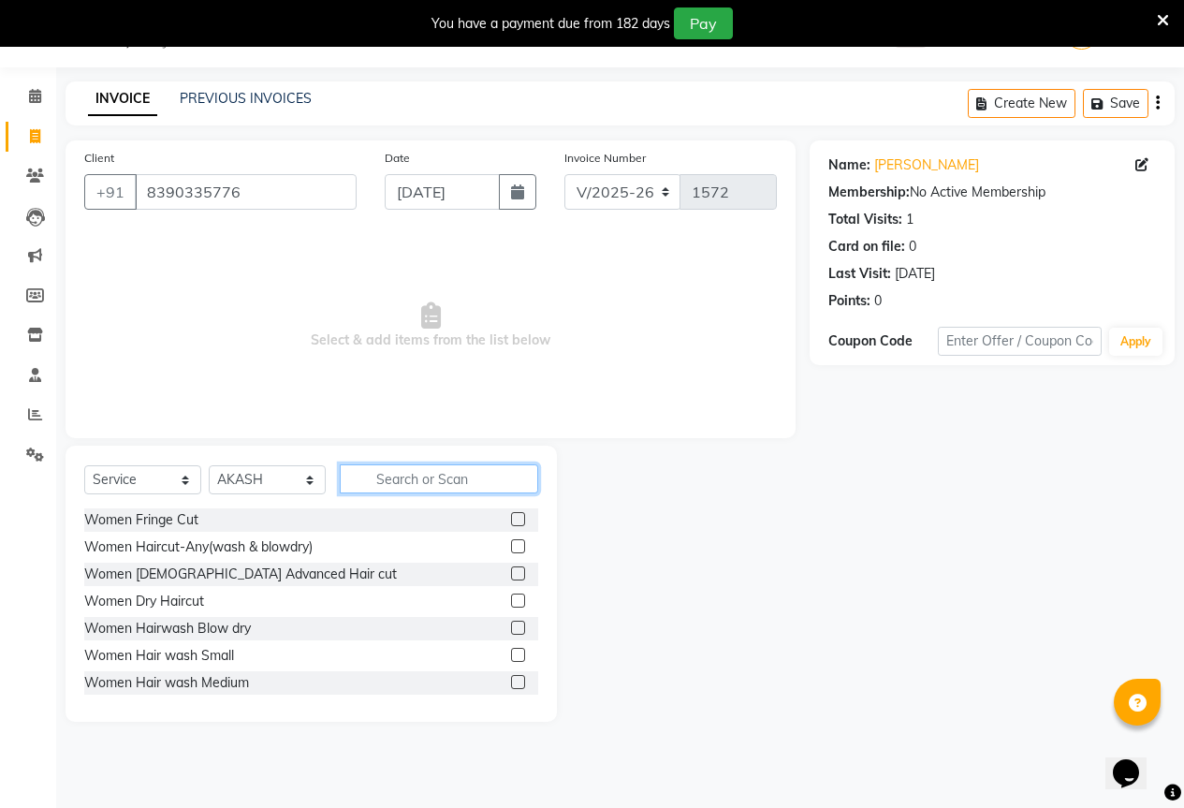
click at [378, 489] on input "text" at bounding box center [439, 478] width 198 height 29
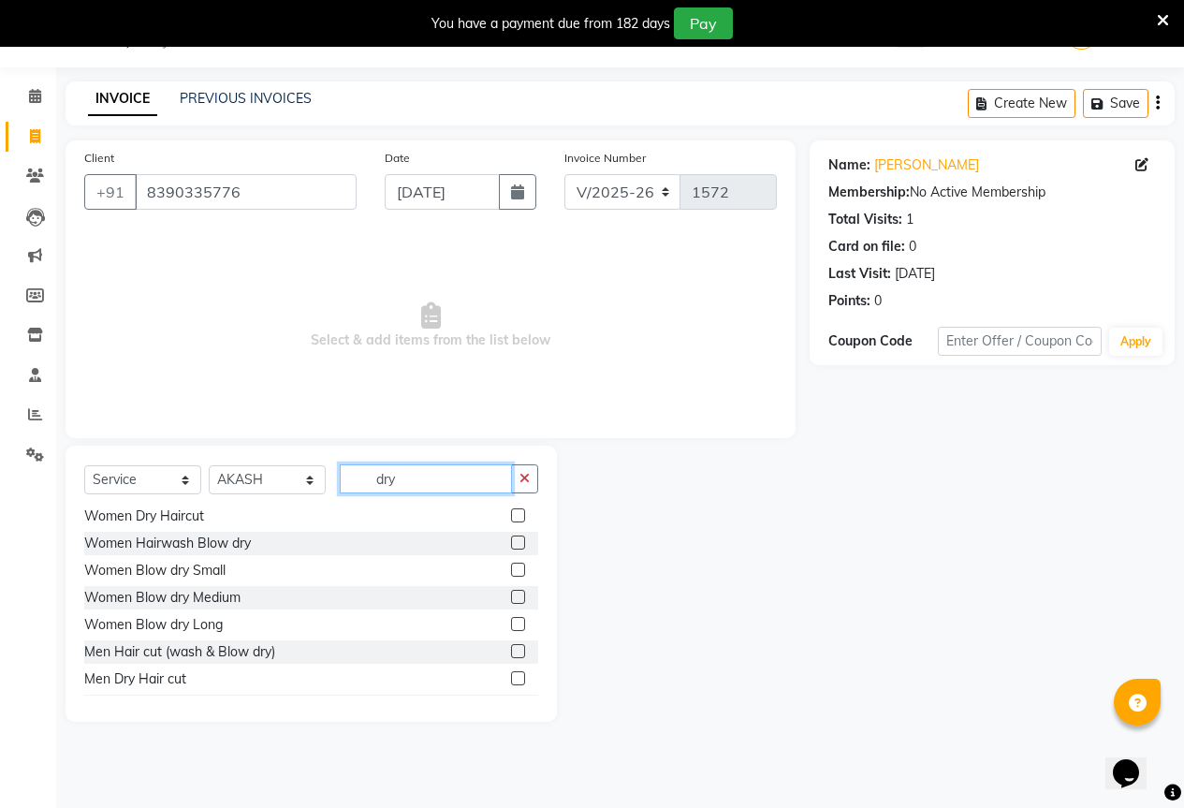
scroll to position [57, 0]
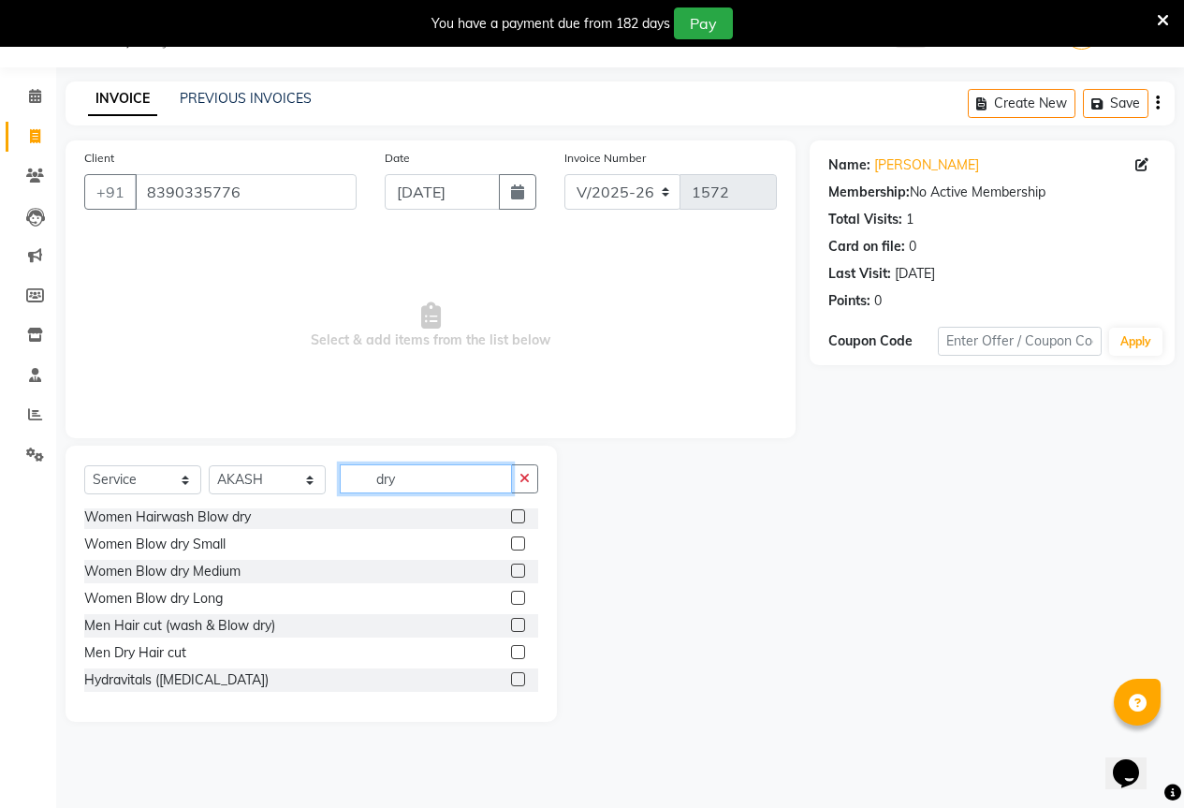
type input "dry"
click at [511, 653] on label at bounding box center [518, 652] width 14 height 14
click at [511, 653] on input "checkbox" at bounding box center [517, 653] width 12 height 12
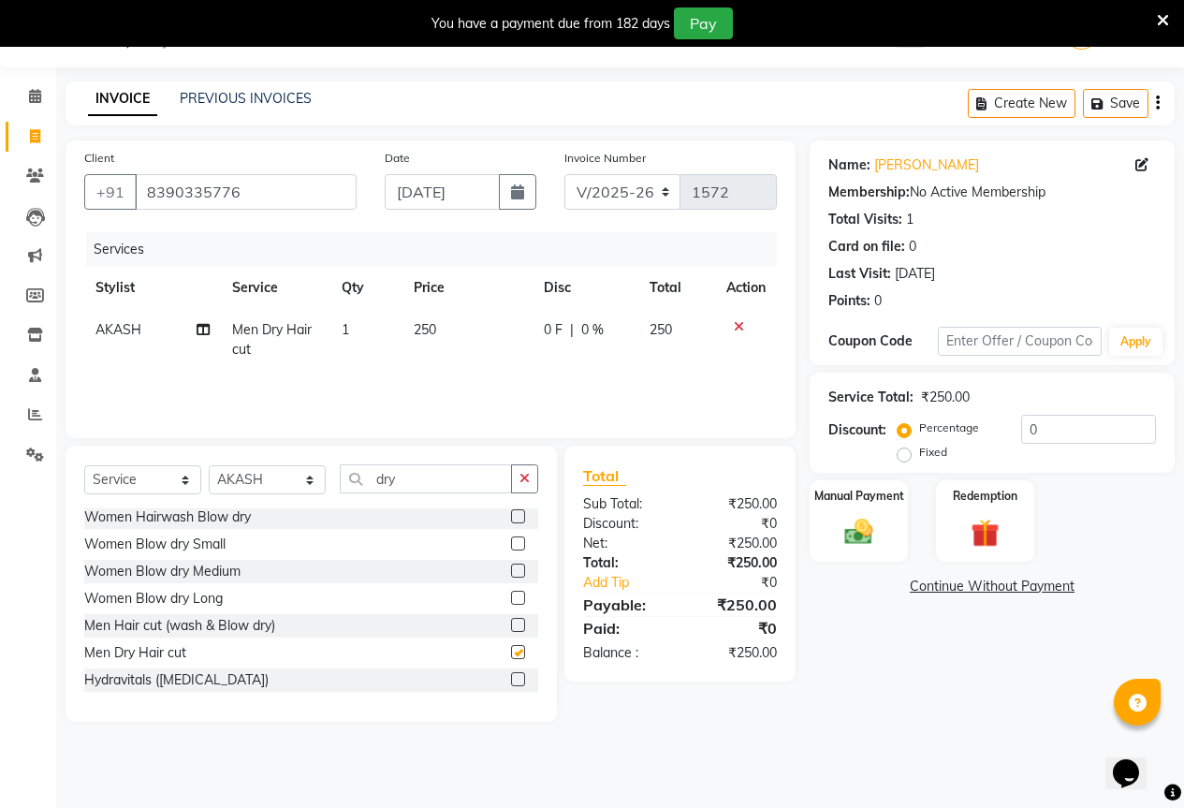
checkbox input "false"
click at [524, 483] on icon "button" at bounding box center [524, 478] width 10 height 13
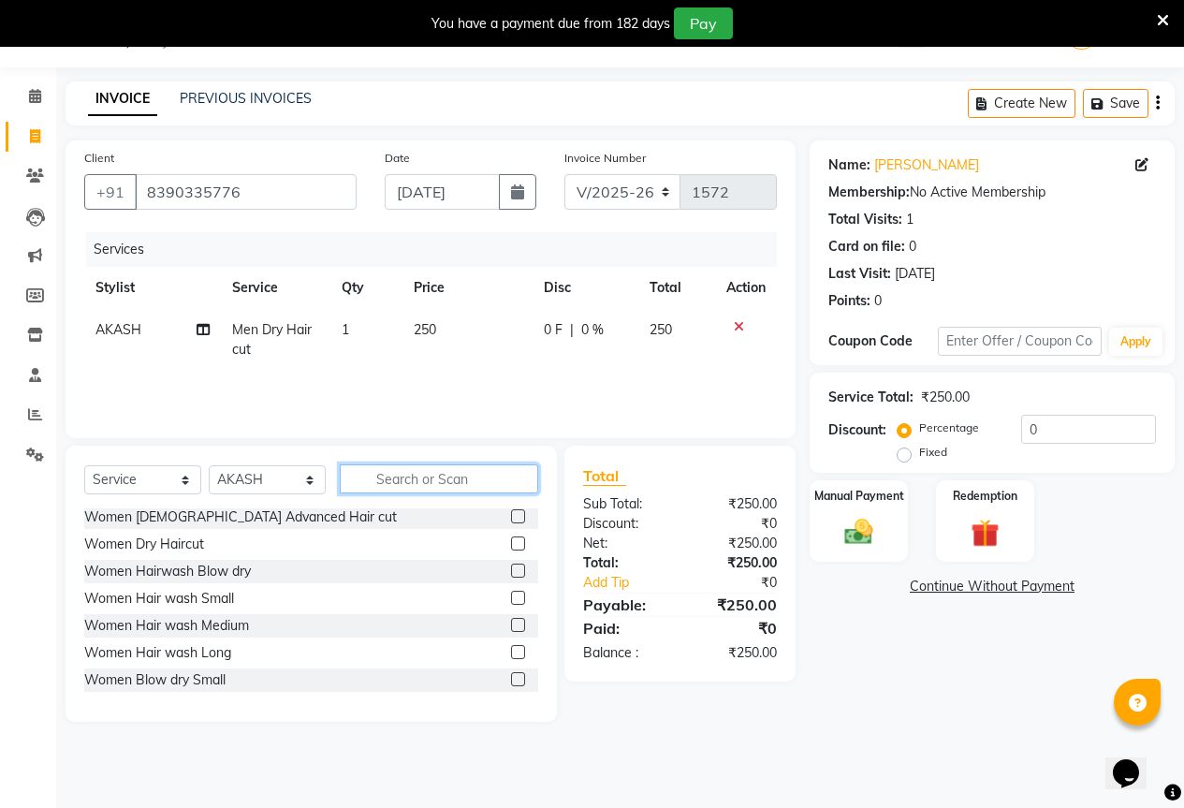
scroll to position [111, 0]
click at [476, 485] on input "text" at bounding box center [439, 478] width 198 height 29
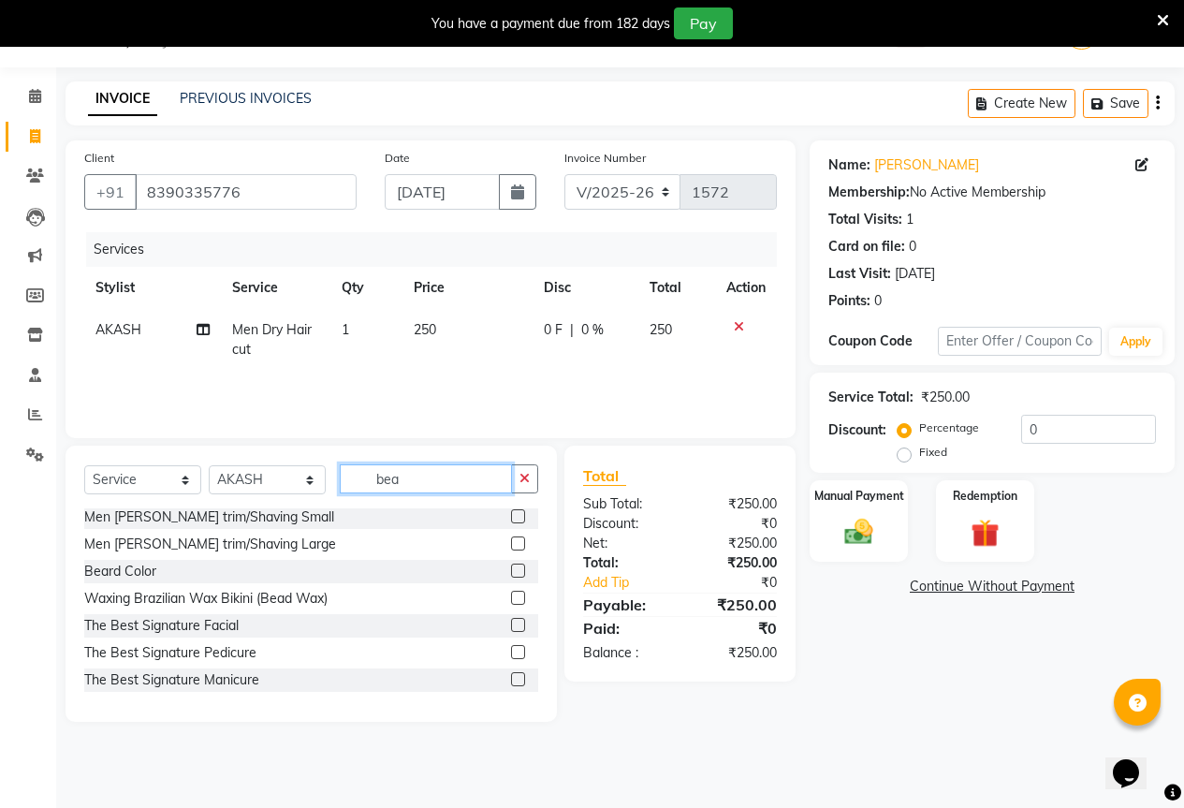
scroll to position [0, 0]
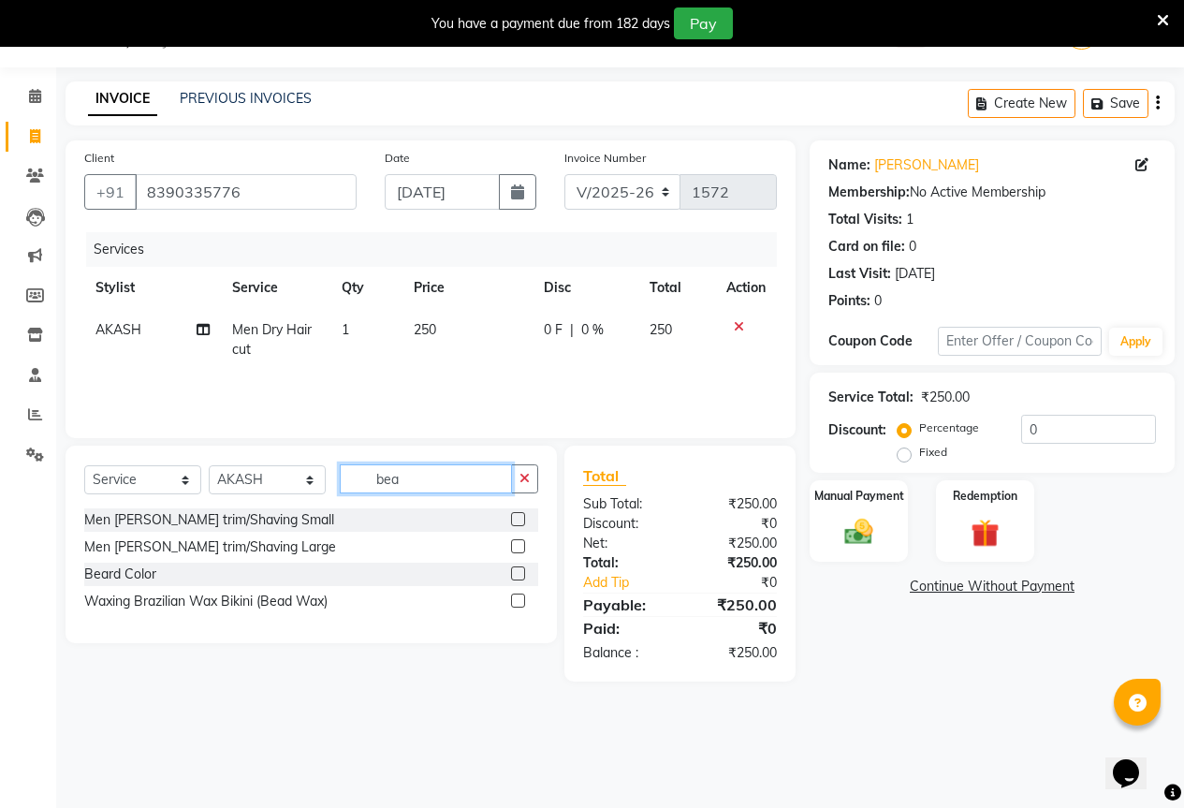
type input "bea"
click at [515, 517] on label at bounding box center [518, 519] width 14 height 14
click at [515, 517] on input "checkbox" at bounding box center [517, 520] width 12 height 12
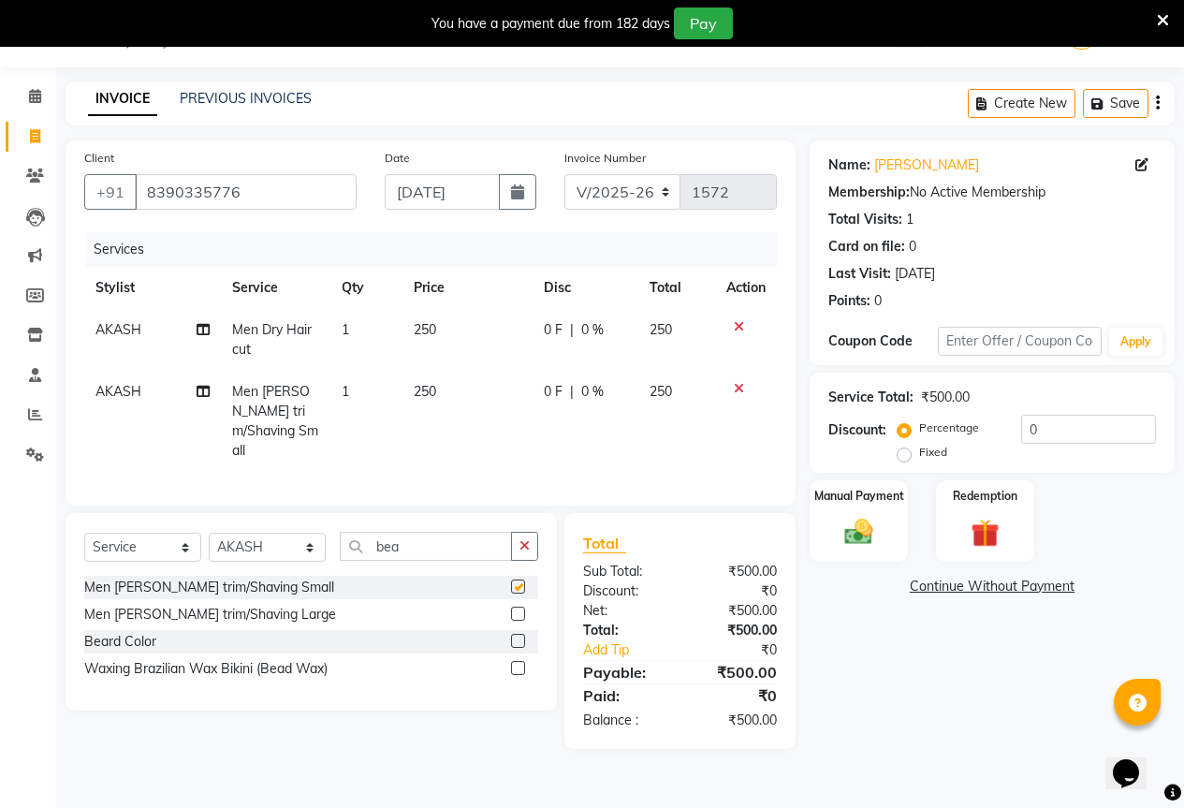
checkbox input "false"
click at [854, 537] on img at bounding box center [859, 532] width 48 height 34
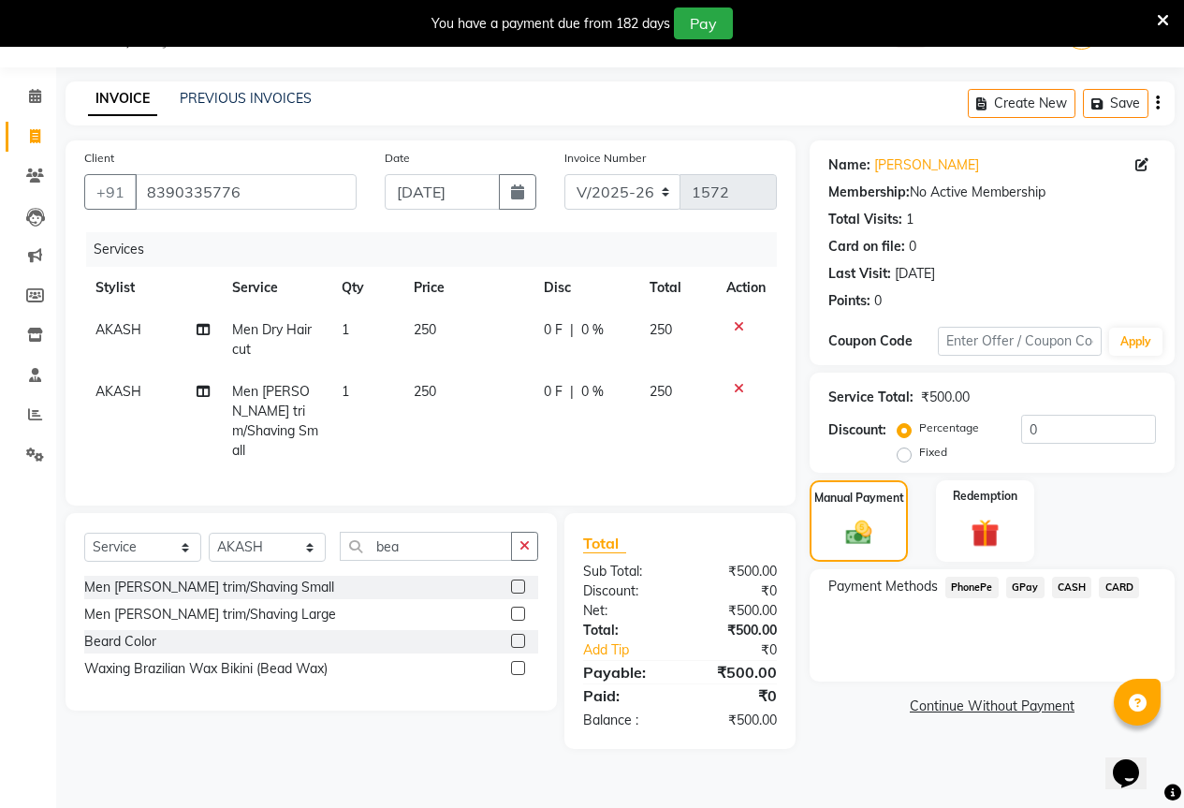
drag, startPoint x: 1032, startPoint y: 602, endPoint x: 1023, endPoint y: 586, distance: 18.5
click at [1032, 603] on div "Payment Methods PhonePe GPay CASH CARD" at bounding box center [992, 625] width 365 height 112
click at [1019, 593] on span "GPay" at bounding box center [1025, 588] width 38 height 22
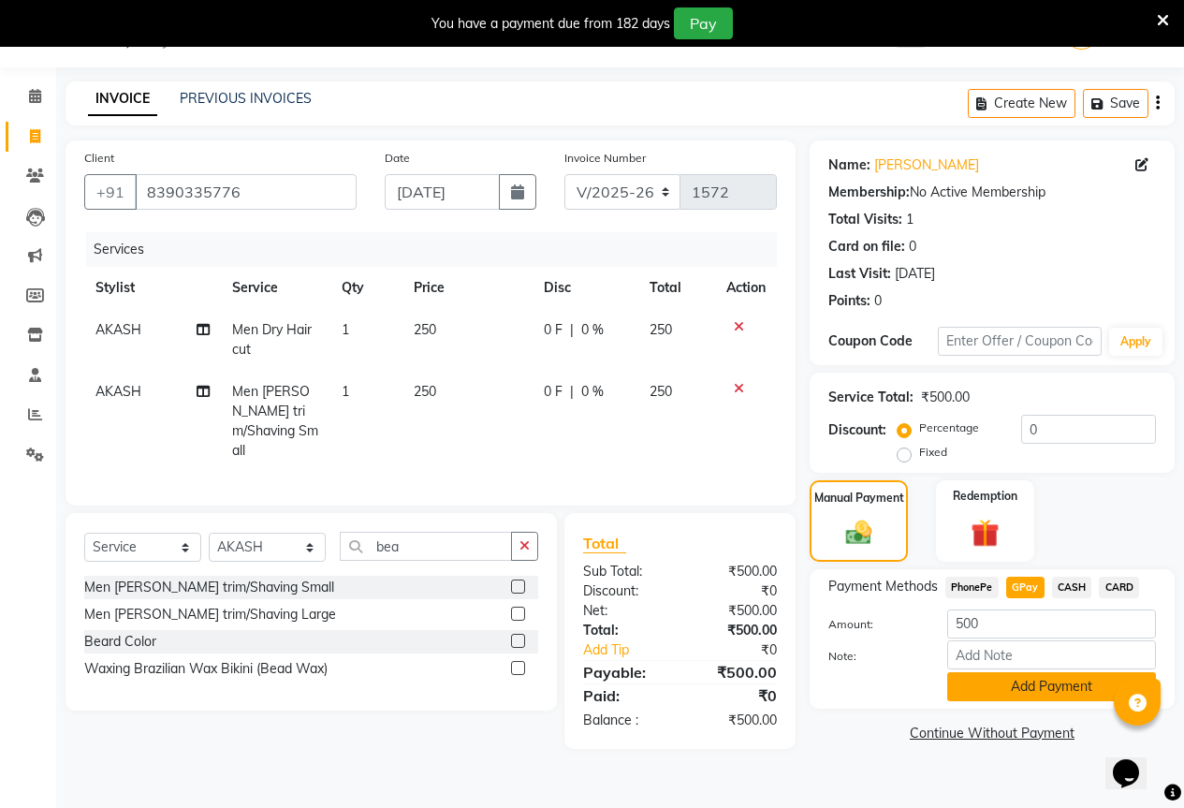
click at [983, 690] on button "Add Payment" at bounding box center [1051, 686] width 209 height 29
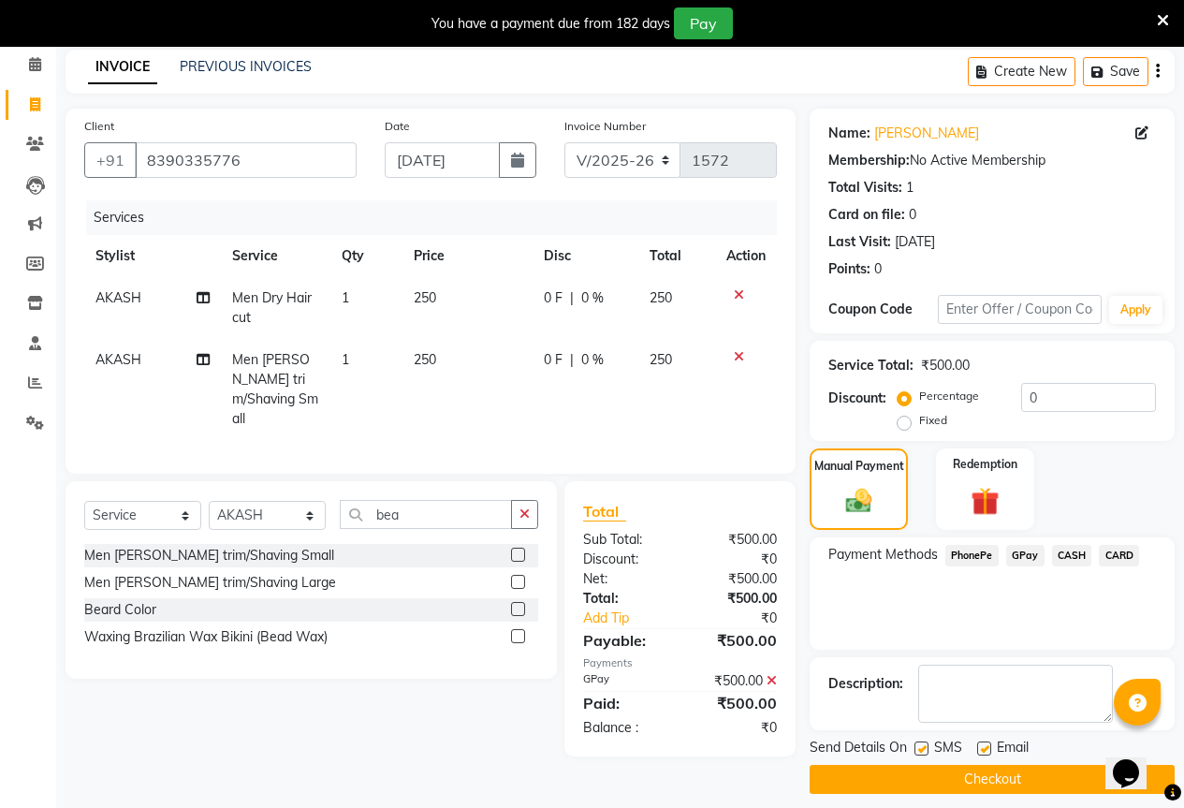
scroll to position [93, 0]
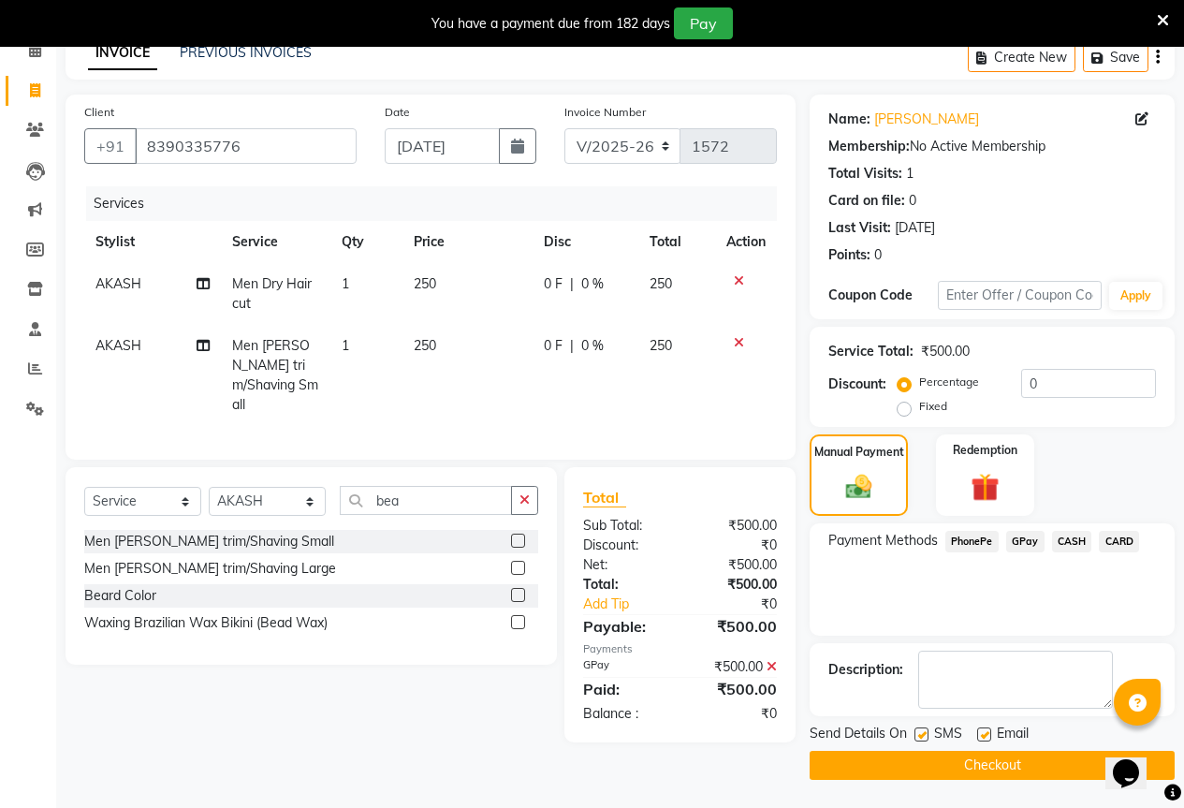
click at [1005, 754] on button "Checkout" at bounding box center [992, 765] width 365 height 29
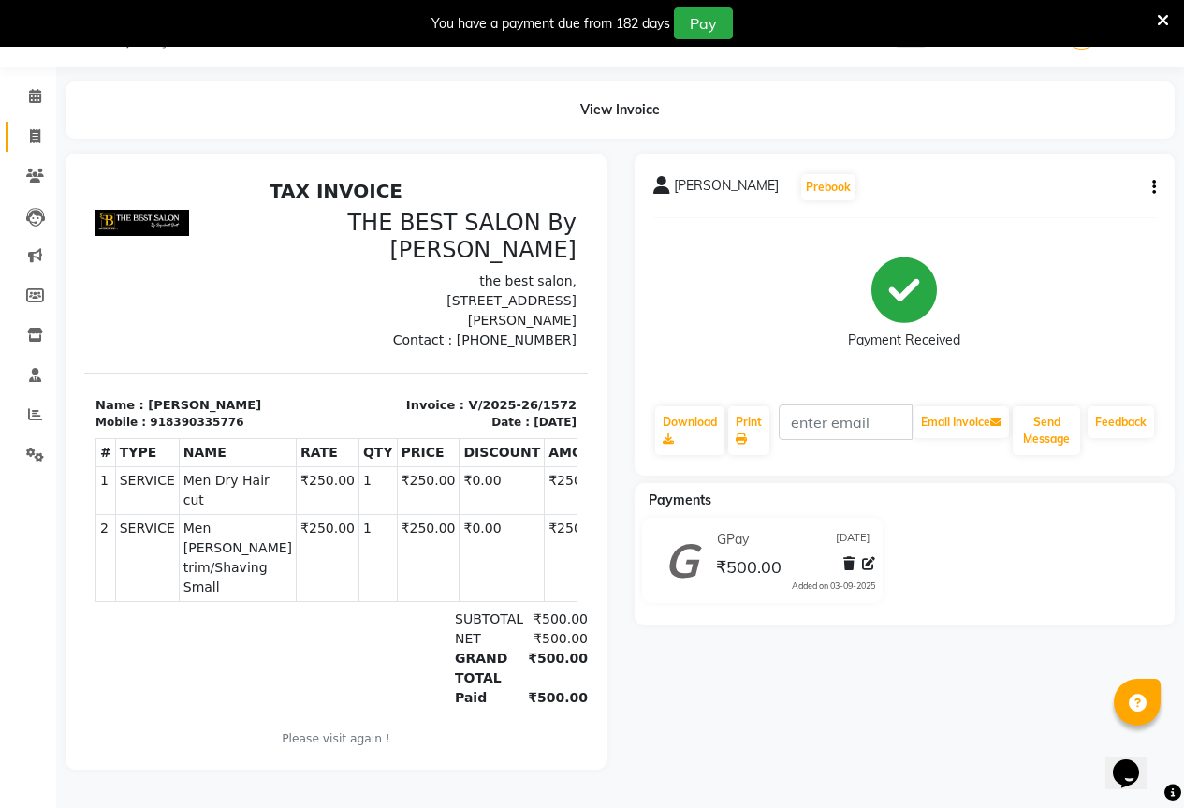
click at [45, 122] on link "Invoice" at bounding box center [28, 137] width 45 height 31
select select "7209"
select select "service"
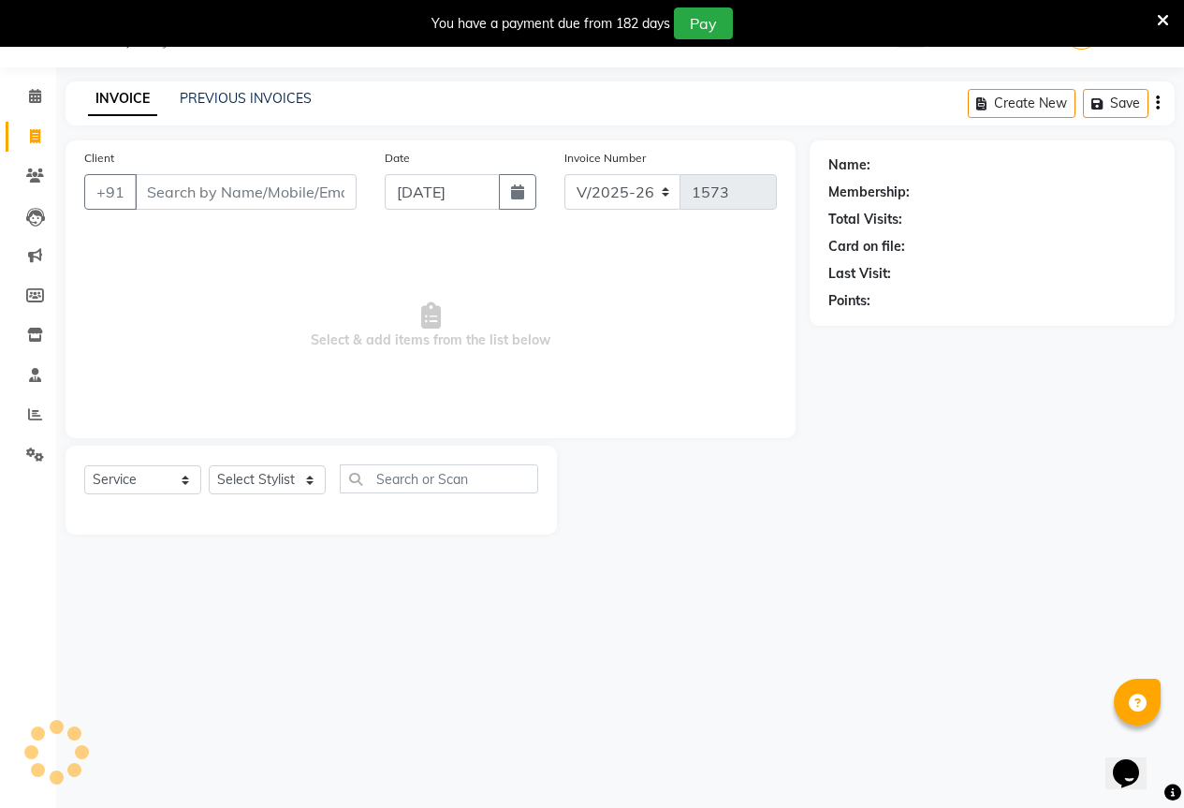
scroll to position [47, 0]
click at [241, 196] on input "Client" at bounding box center [246, 192] width 222 height 36
click at [298, 98] on link "PREVIOUS INVOICES" at bounding box center [246, 98] width 132 height 17
